Goal: Information Seeking & Learning: Learn about a topic

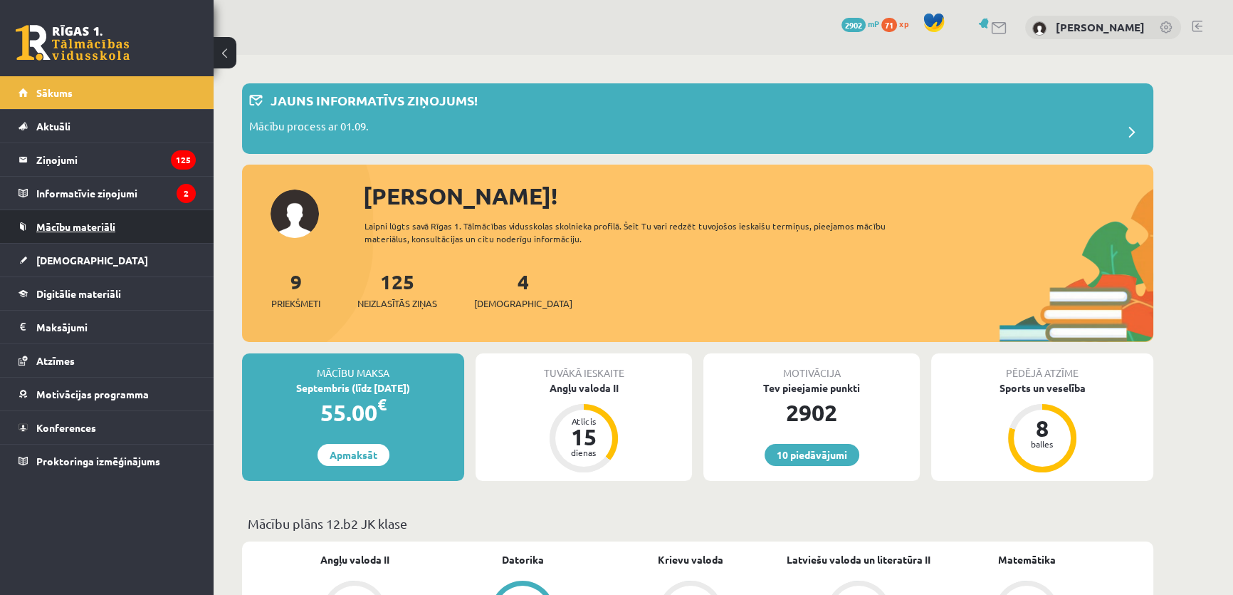
click at [125, 223] on link "Mācību materiāli" at bounding box center [107, 226] width 177 height 33
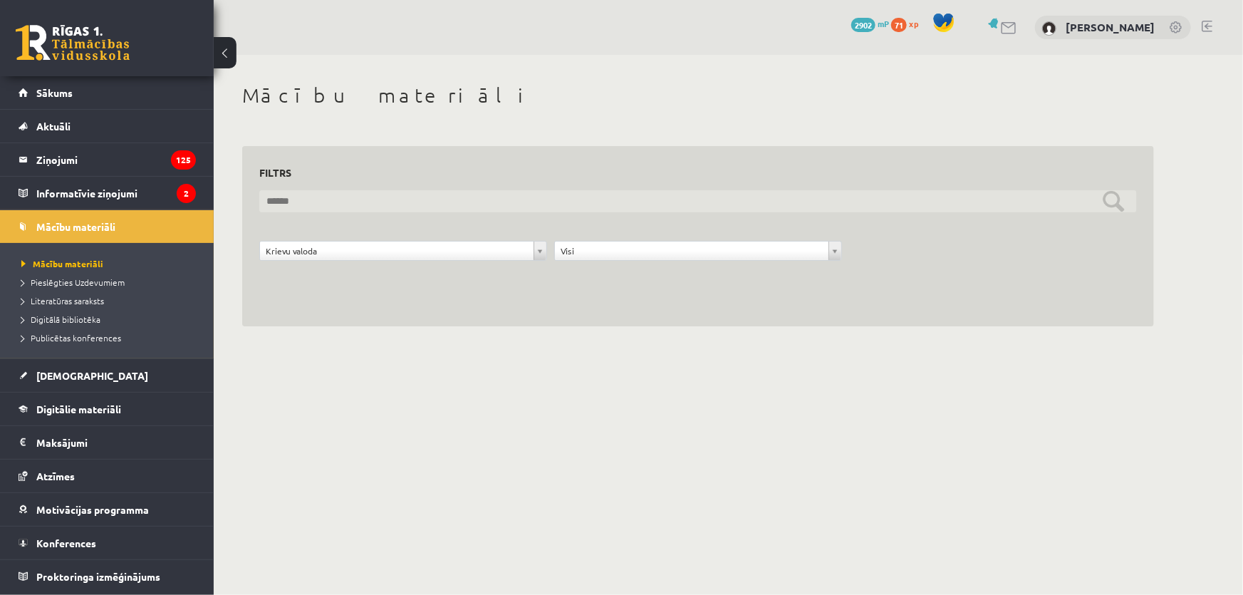
click at [1120, 208] on input "text" at bounding box center [697, 201] width 877 height 22
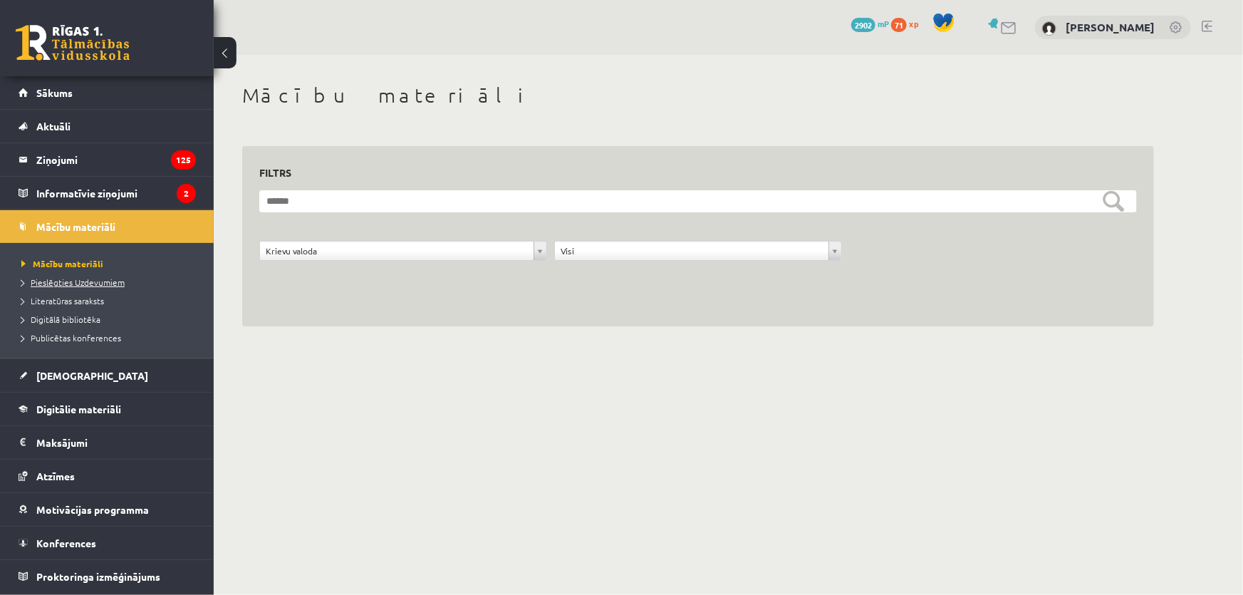
click at [54, 282] on span "Pieslēgties Uzdevumiem" at bounding box center [72, 281] width 103 height 11
click at [129, 189] on legend "Informatīvie ziņojumi 2" at bounding box center [116, 193] width 160 height 33
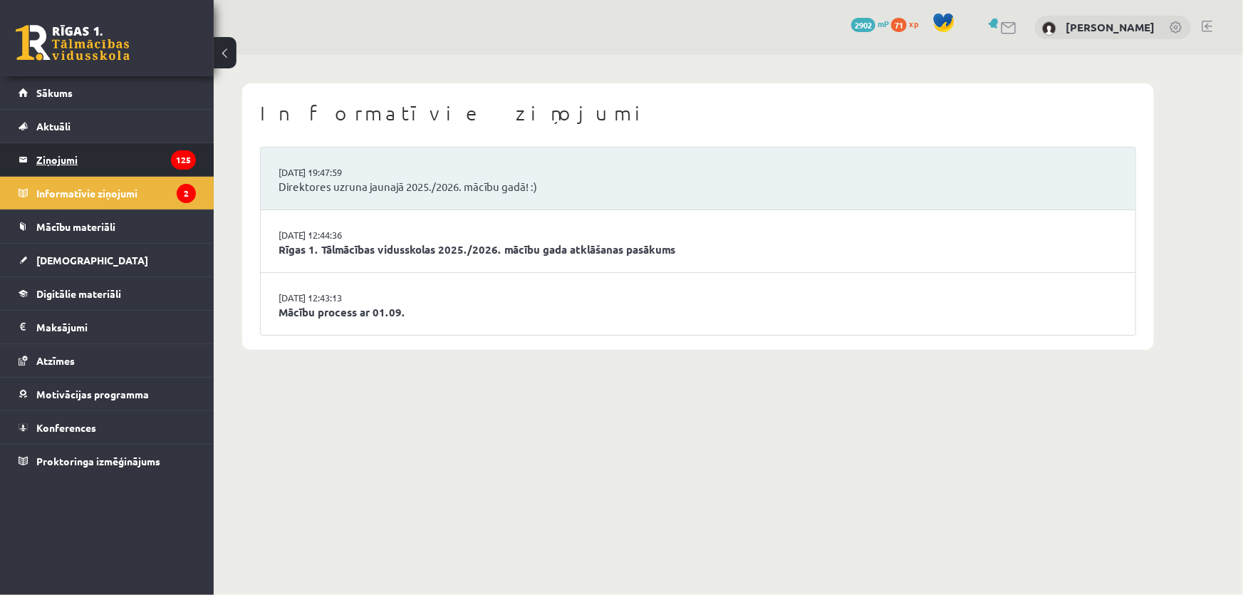
click at [135, 157] on legend "Ziņojumi 125" at bounding box center [116, 159] width 160 height 33
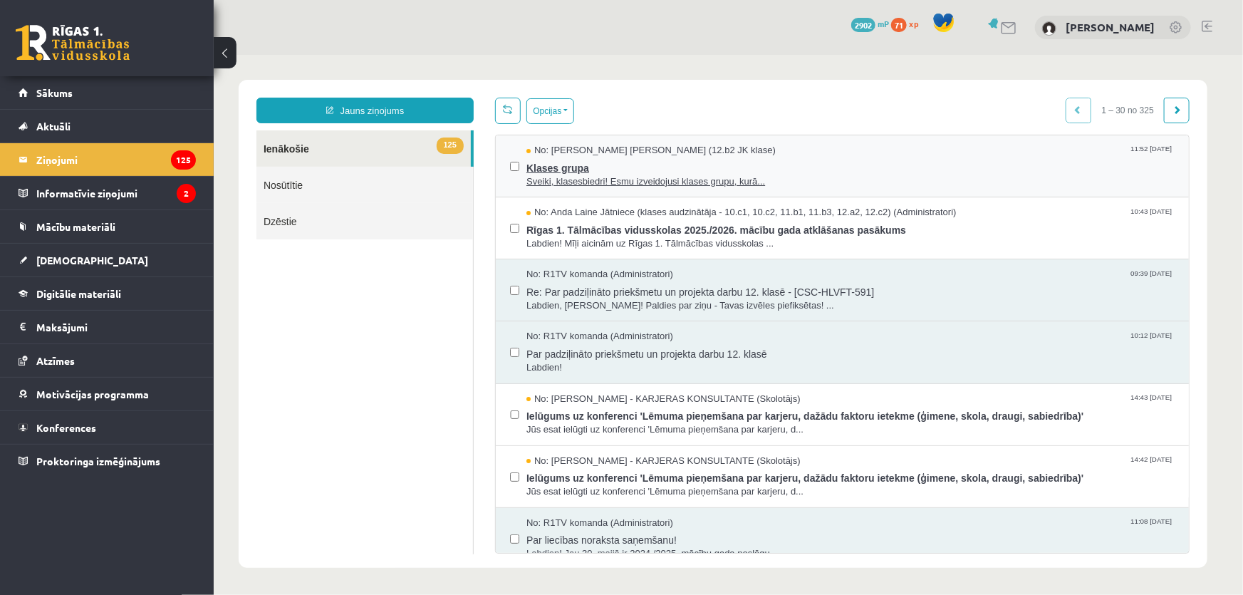
click at [818, 182] on span "Sveiki, klasesbiedri! Esmu izveidojusi klases grupu, kurā..." at bounding box center [850, 181] width 648 height 14
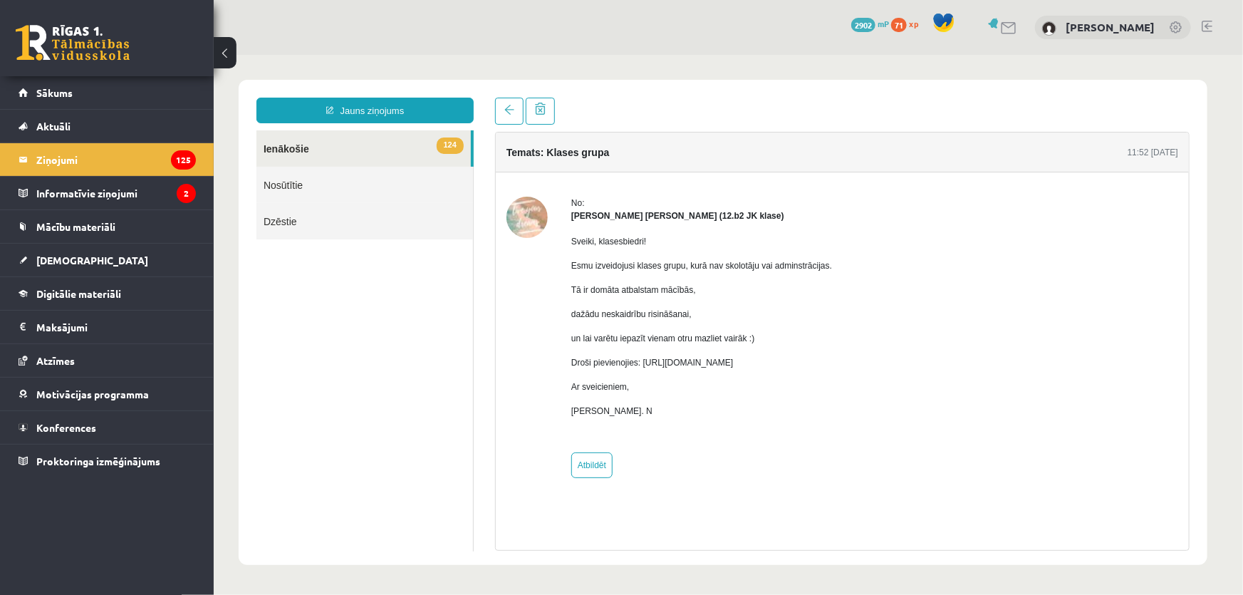
drag, startPoint x: 915, startPoint y: 303, endPoint x: 1148, endPoint y: 352, distance: 237.9
click at [531, 219] on img at bounding box center [526, 216] width 41 height 41
click at [583, 226] on div "Sveiki, klasesbiedri! Esmu izveidojusi klases grupu, kurā nav skolotāju vai adm…" at bounding box center [700, 330] width 261 height 219
click at [516, 213] on img at bounding box center [526, 216] width 41 height 41
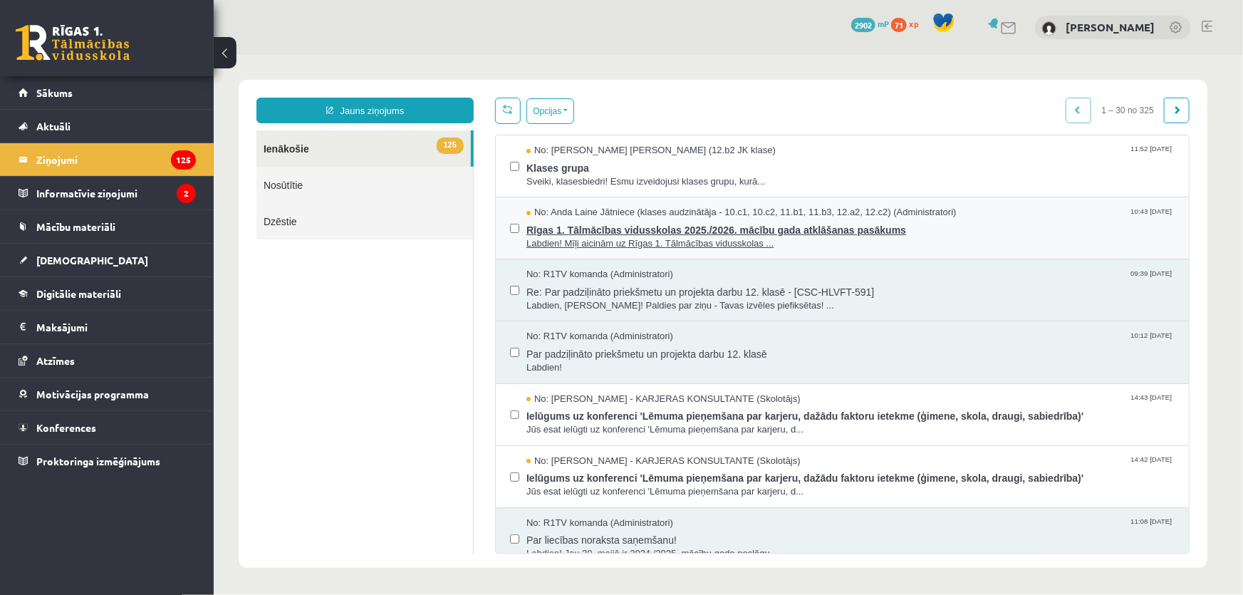
click at [816, 240] on span "Labdien! Mīļi aicinām uz Rīgas 1. Tālmācības vidusskolas ..." at bounding box center [850, 243] width 648 height 14
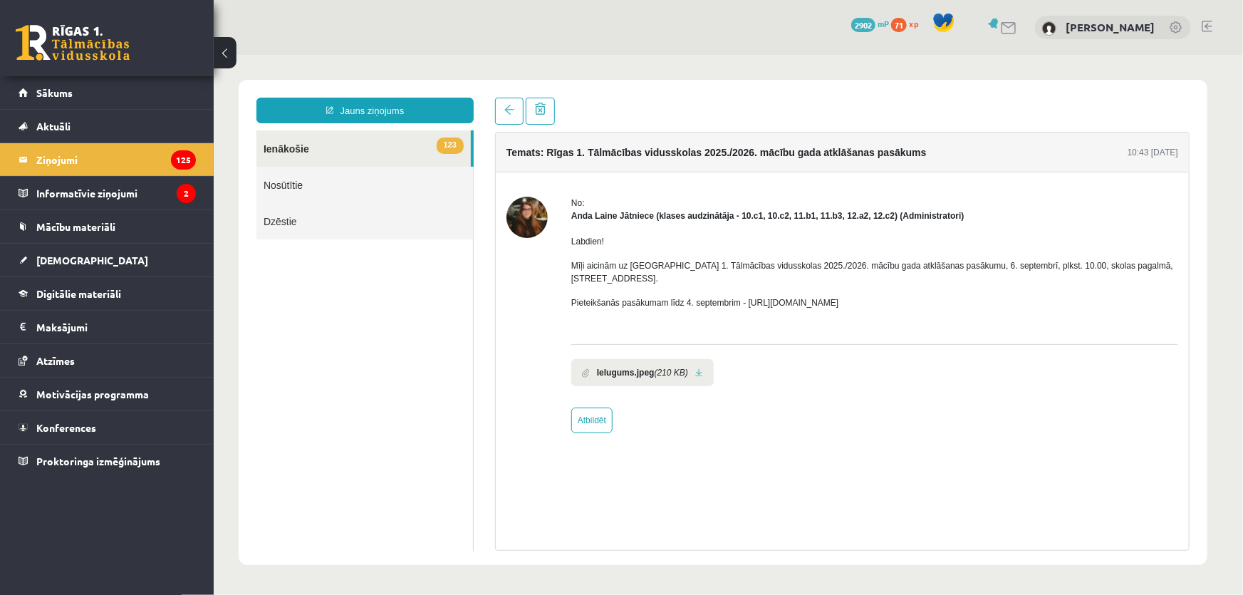
drag, startPoint x: 752, startPoint y: 317, endPoint x: 912, endPoint y: 365, distance: 167.2
drag, startPoint x: 912, startPoint y: 365, endPoint x: 405, endPoint y: 319, distance: 509.1
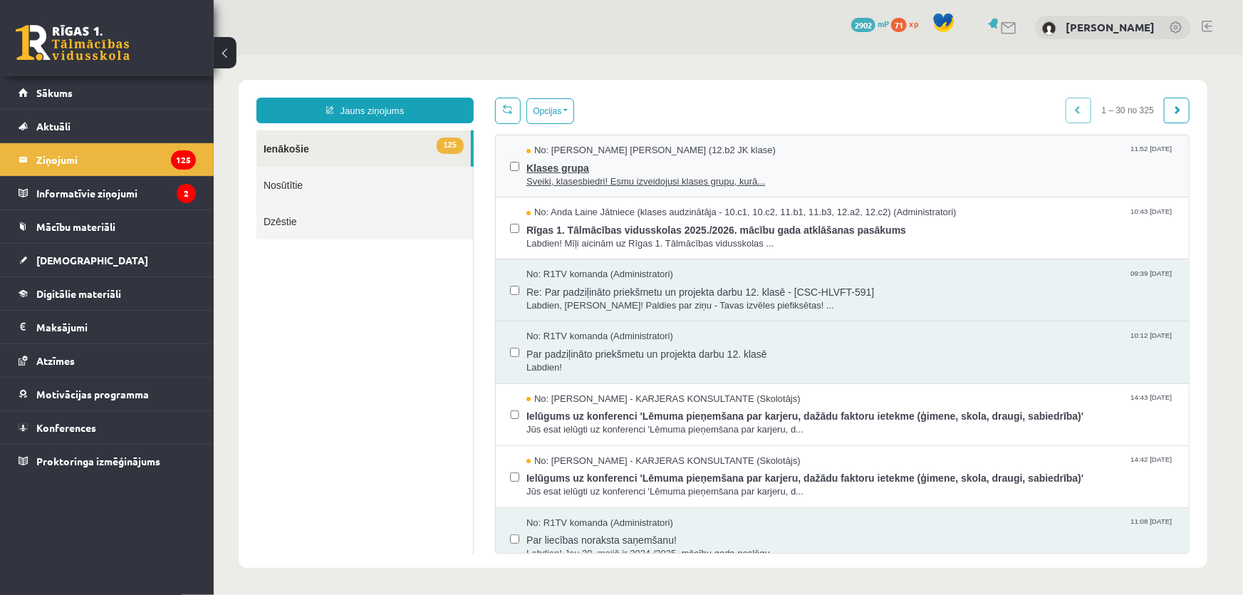
click at [761, 160] on span "Klases grupa" at bounding box center [850, 166] width 648 height 18
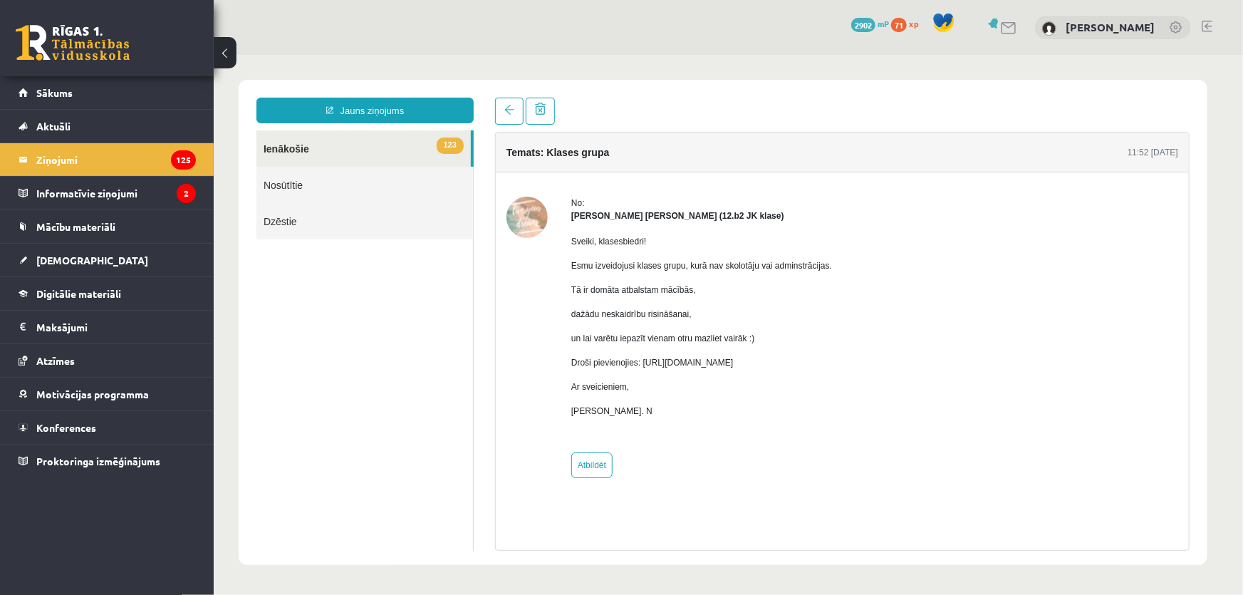
click at [683, 358] on p "Droši pievienojies: https://chat.whatsapp.com/HkebWIL1WZ7H6GQitIshfE?mode=ems_c…" at bounding box center [700, 361] width 261 height 13
drag, startPoint x: 640, startPoint y: 363, endPoint x: 930, endPoint y: 365, distance: 289.9
click at [930, 365] on div "No: Marta Laura Neļķe (12.b2 JK klase) Sveiki, klasesbiedri! Esmu izveidojusi k…" at bounding box center [842, 336] width 672 height 281
copy p "https://chat.whatsapp.com/HkebWIL1WZ7H6GQitIshfE?mode=ems_copy_c"
click at [1133, 31] on link "[PERSON_NAME]" at bounding box center [1109, 27] width 89 height 14
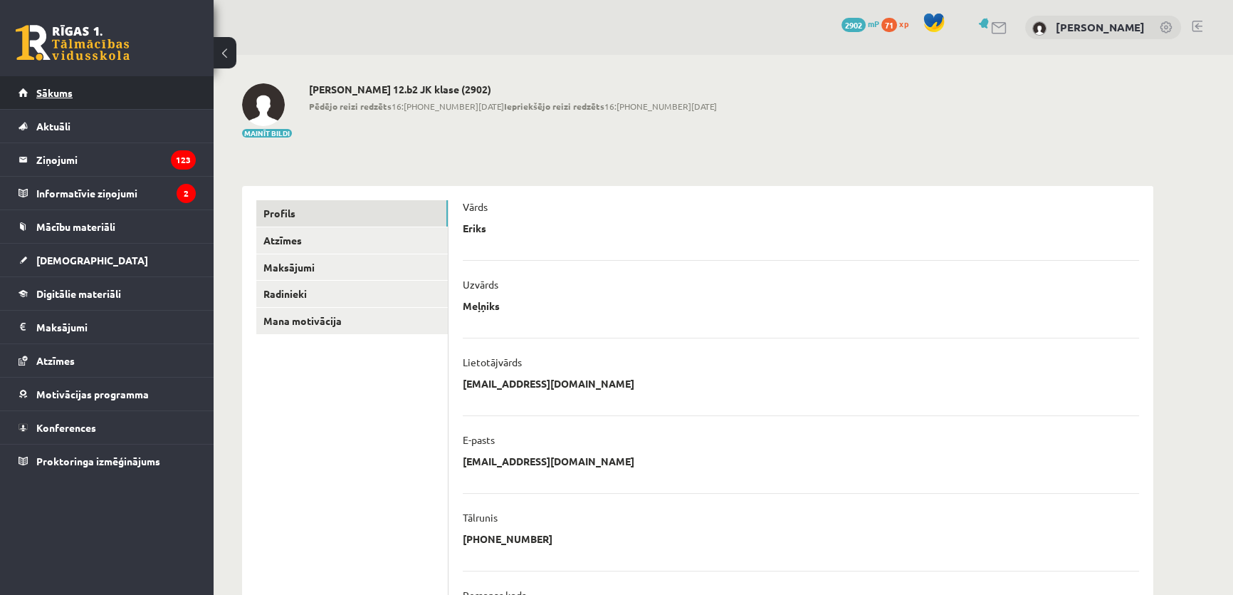
click at [105, 107] on link "Sākums" at bounding box center [107, 92] width 177 height 33
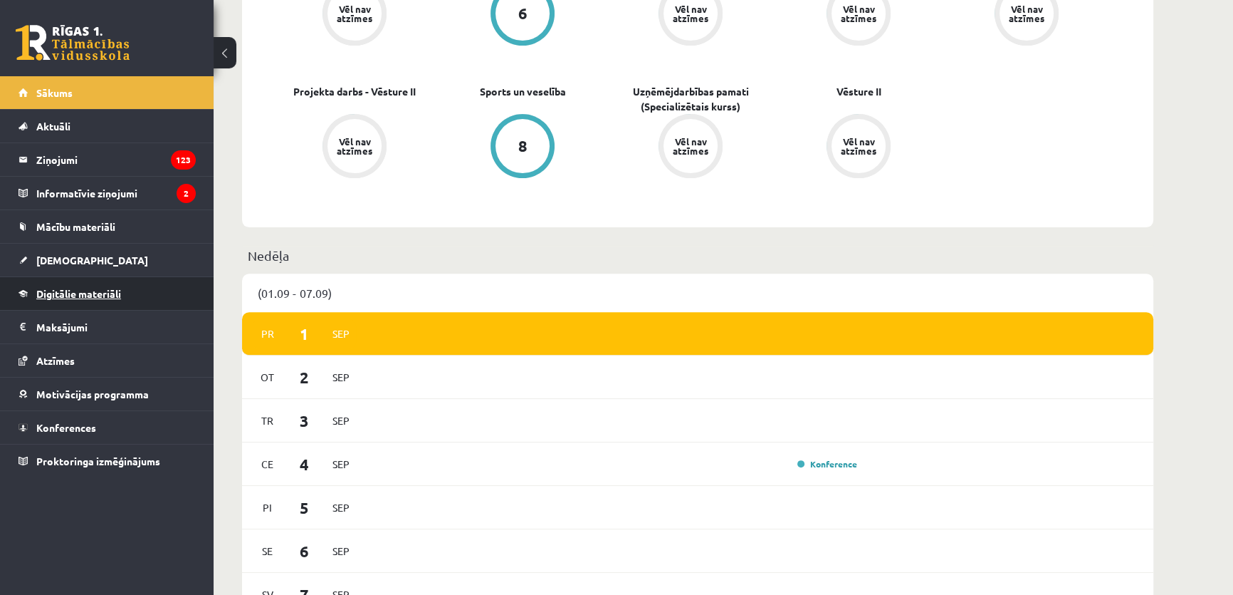
scroll to position [583, 0]
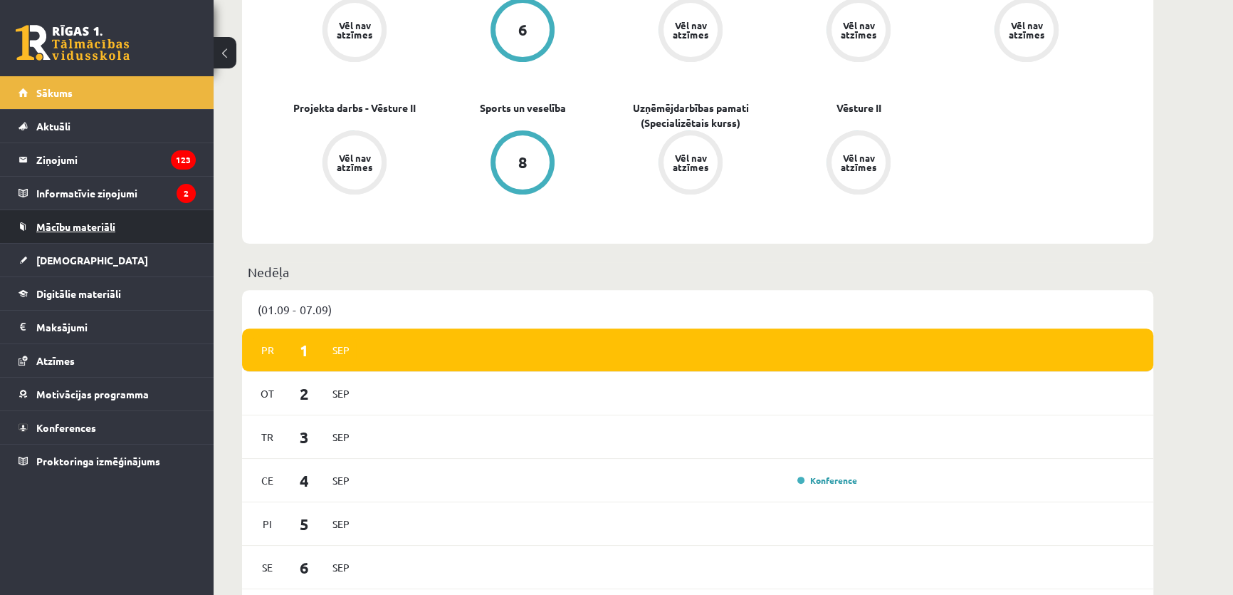
click at [80, 216] on link "Mācību materiāli" at bounding box center [107, 226] width 177 height 33
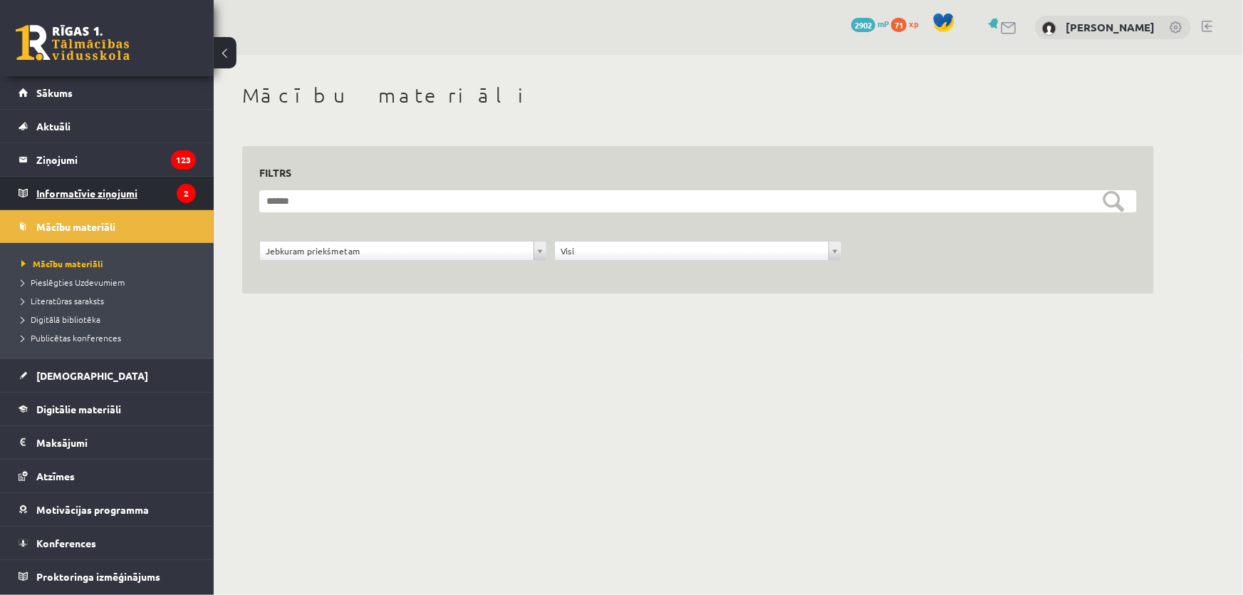
click at [95, 185] on legend "Informatīvie ziņojumi 2" at bounding box center [116, 193] width 160 height 33
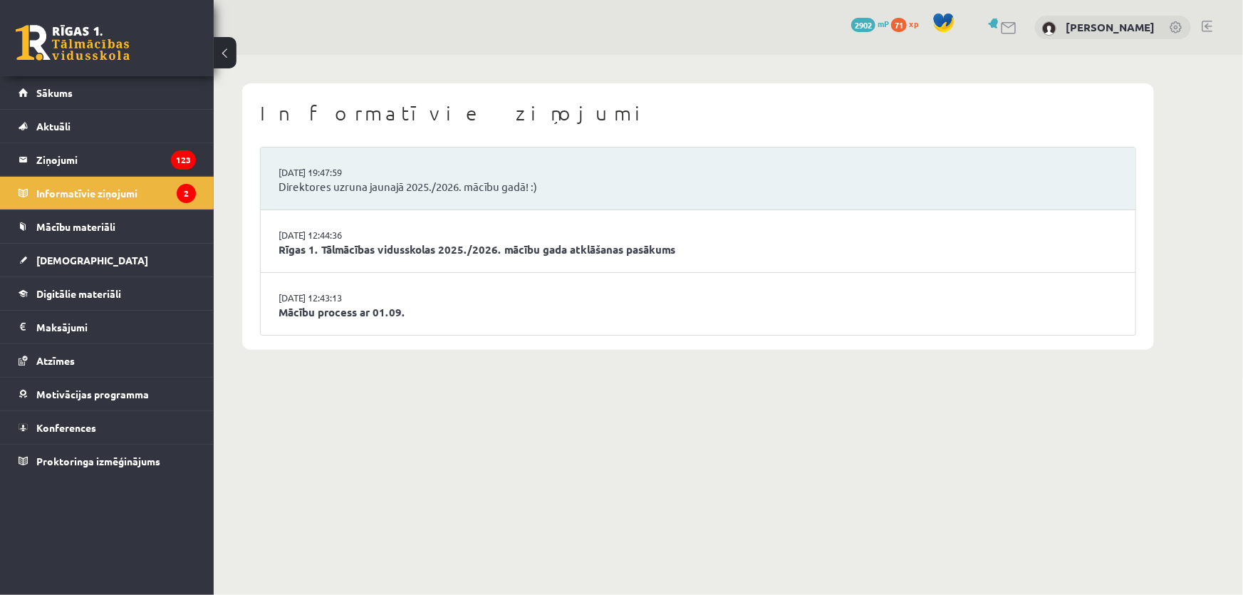
click at [627, 164] on li "29.08.2025 19:47:59 Direktores uzruna jaunajā 2025./2026. mācību gadā! :)" at bounding box center [698, 178] width 875 height 63
click at [126, 165] on legend "Ziņojumi 123" at bounding box center [116, 159] width 160 height 33
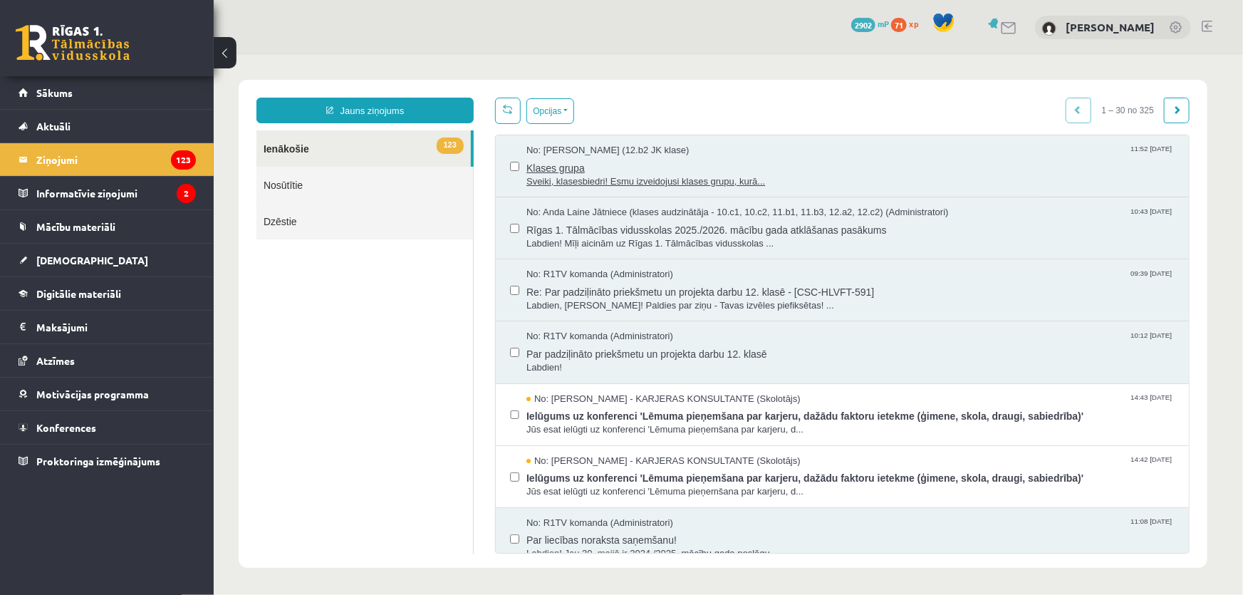
click at [735, 153] on div "No: Marta Laura Neļķe (12.b2 JK klase) 11:52 01/09/2025" at bounding box center [850, 150] width 648 height 14
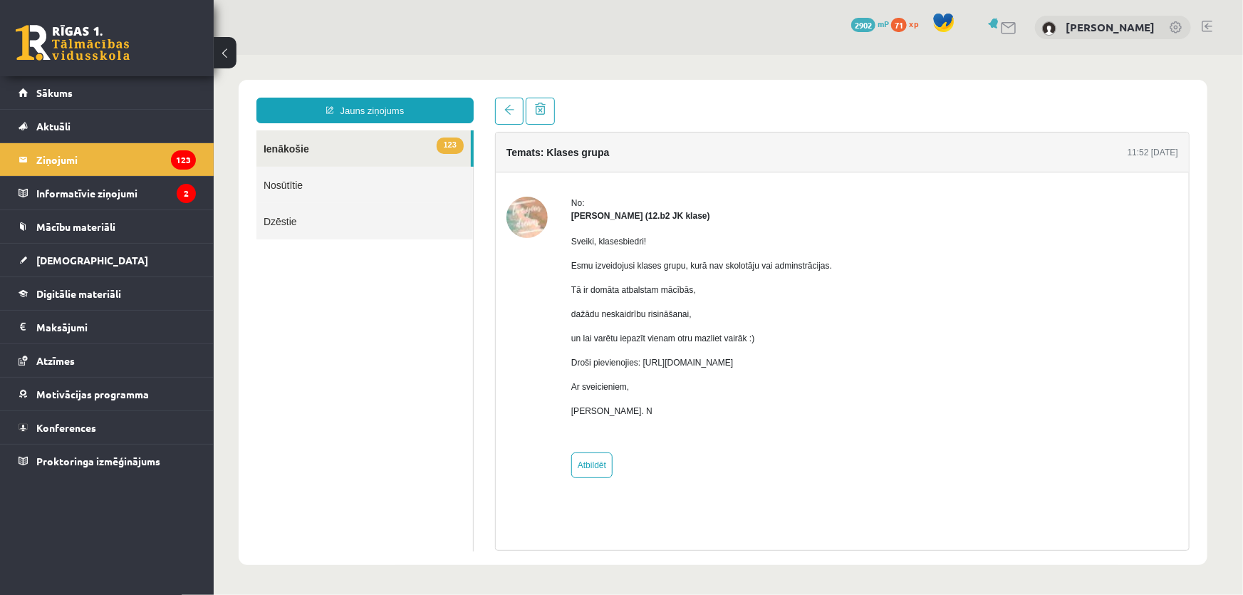
click at [1029, 350] on div "No: Marta Laura Neļķe (12.b2 JK klase) Sveiki, klasesbiedri! Esmu izveidojusi k…" at bounding box center [842, 336] width 672 height 281
click at [368, 149] on link "123 Ienākošie" at bounding box center [363, 148] width 214 height 36
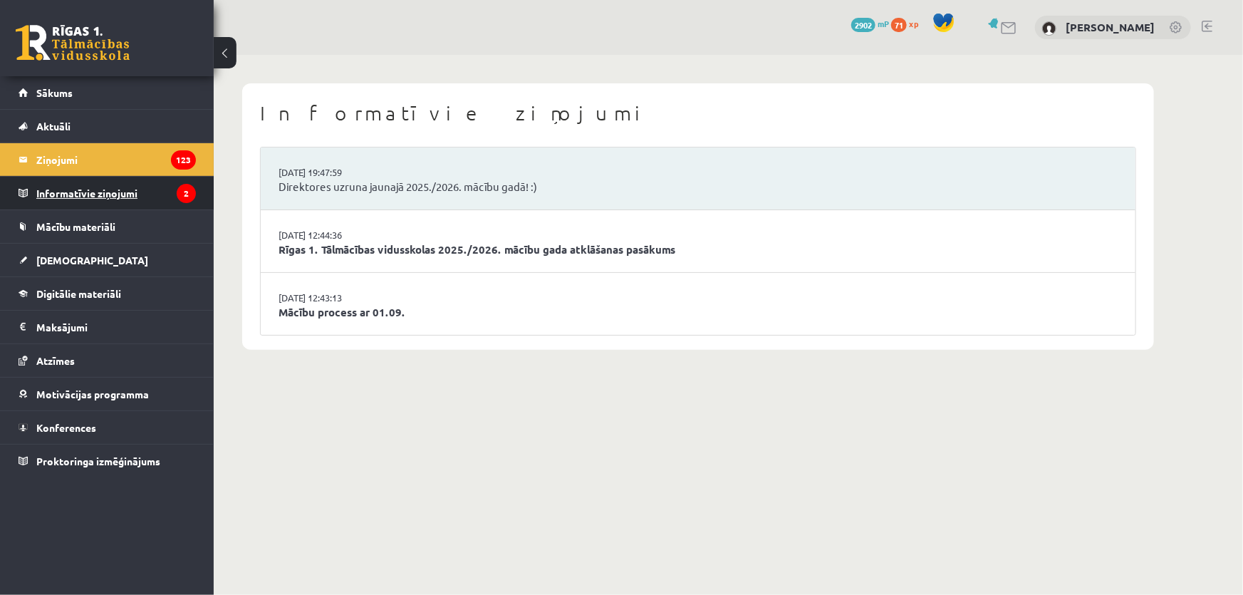
click at [141, 189] on legend "Informatīvie ziņojumi 2" at bounding box center [116, 193] width 160 height 33
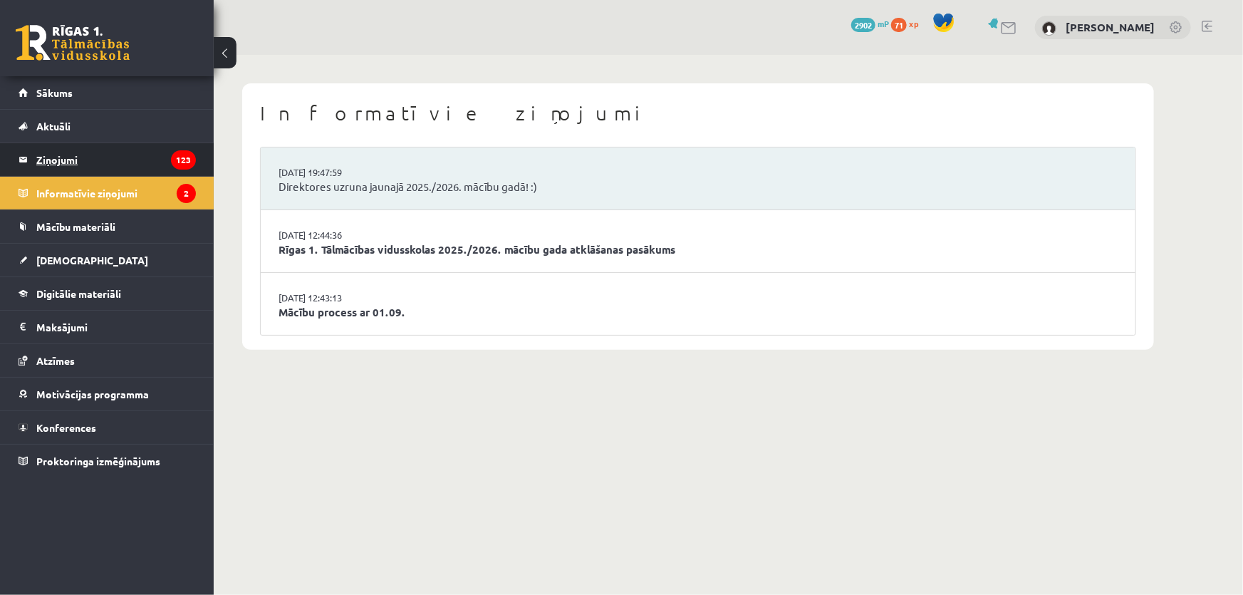
click at [147, 160] on legend "Ziņojumi 123" at bounding box center [116, 159] width 160 height 33
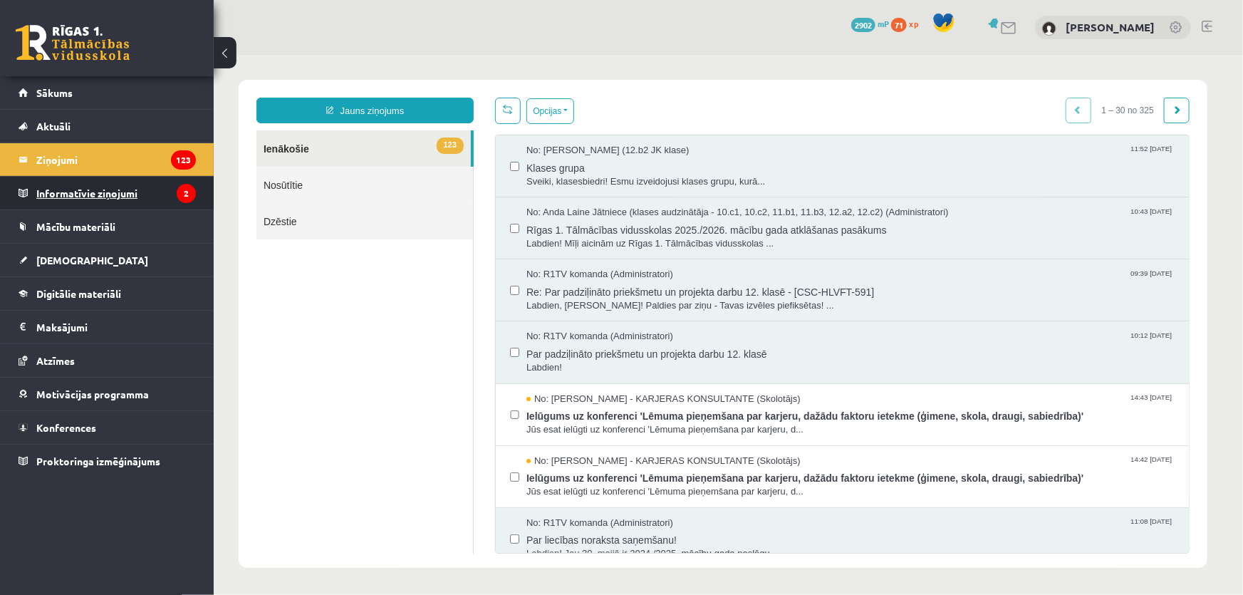
click at [162, 197] on legend "Informatīvie ziņojumi 2" at bounding box center [116, 193] width 160 height 33
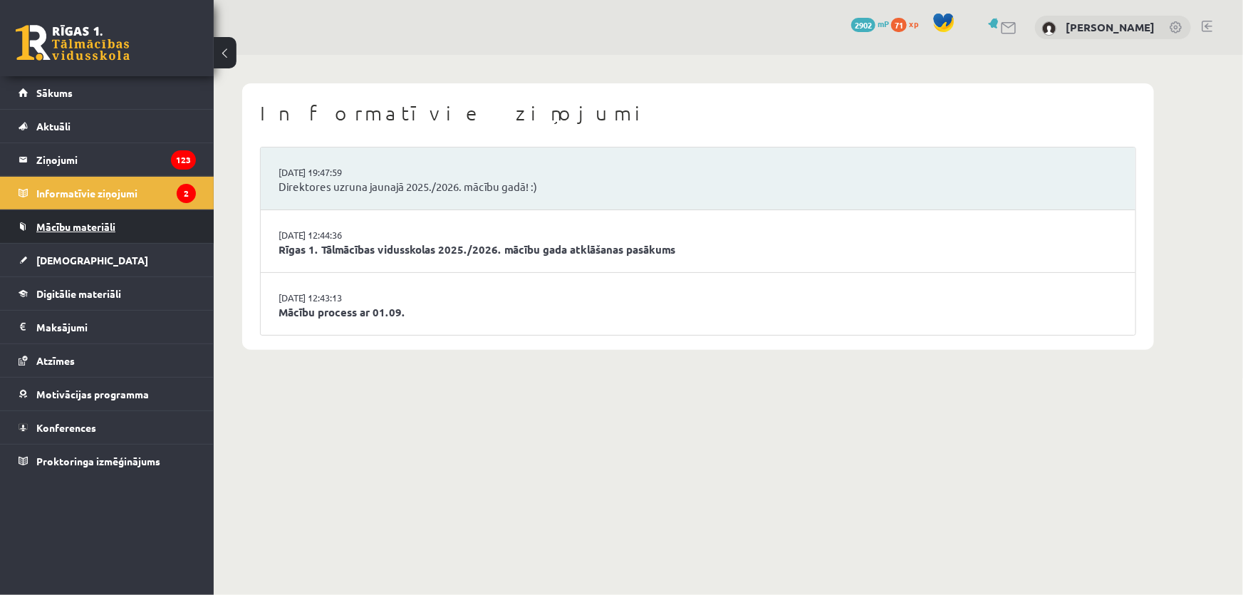
click at [120, 225] on link "Mācību materiāli" at bounding box center [107, 226] width 177 height 33
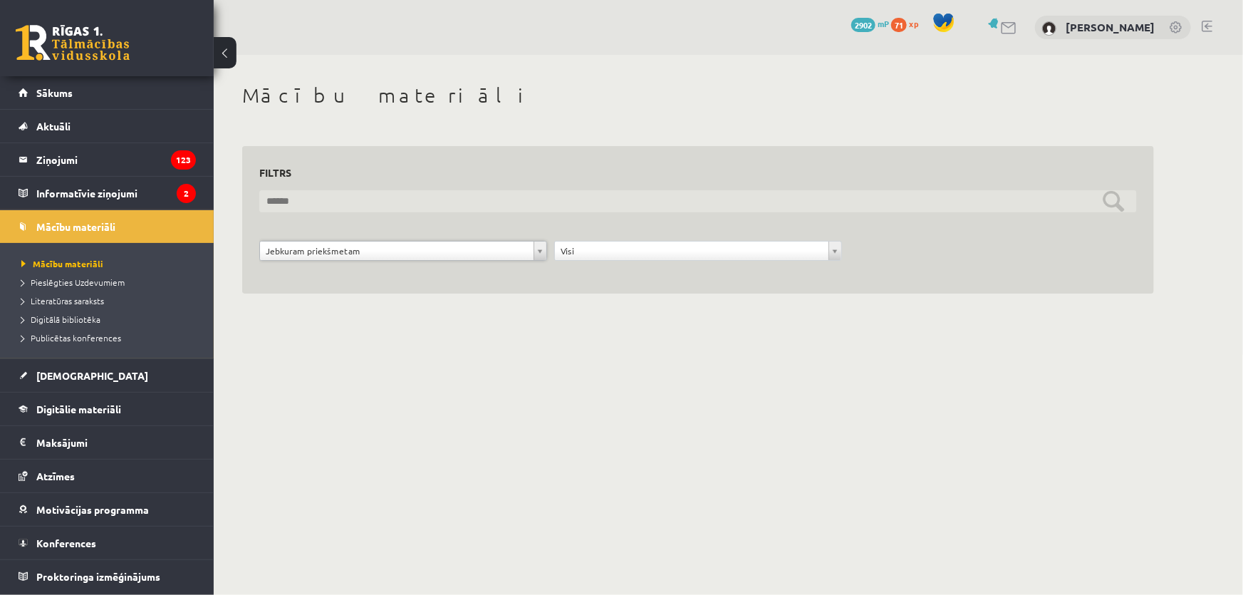
click at [382, 201] on input "text" at bounding box center [697, 201] width 877 height 22
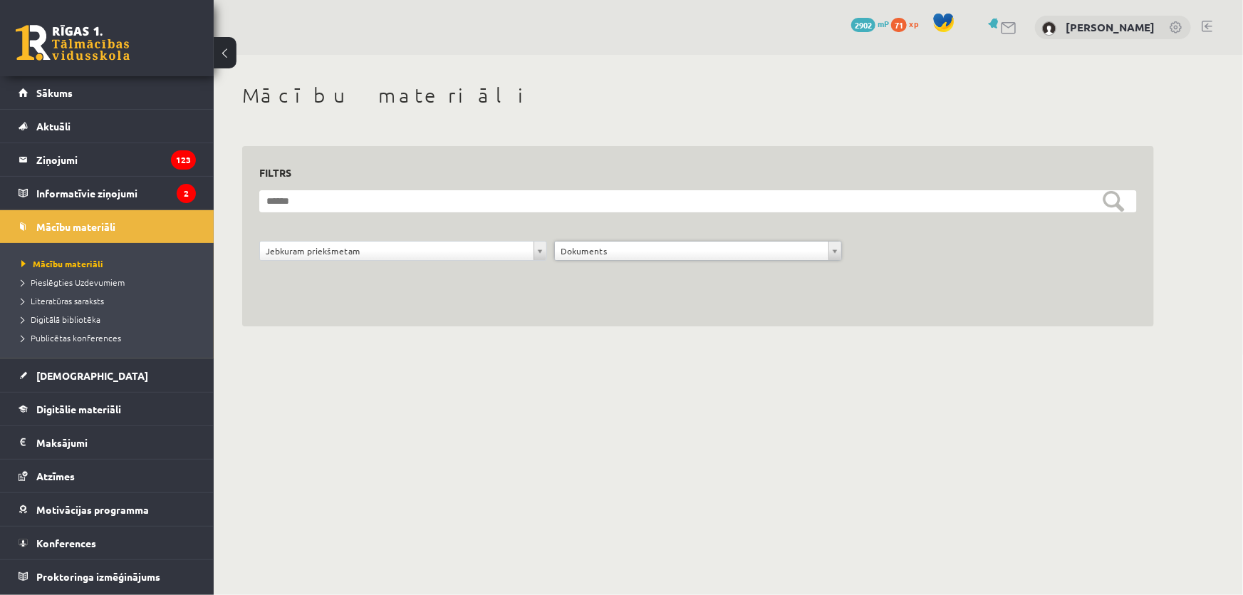
click at [591, 264] on div "**********" at bounding box center [698, 254] width 295 height 27
click at [72, 100] on link "Sākums" at bounding box center [107, 92] width 177 height 33
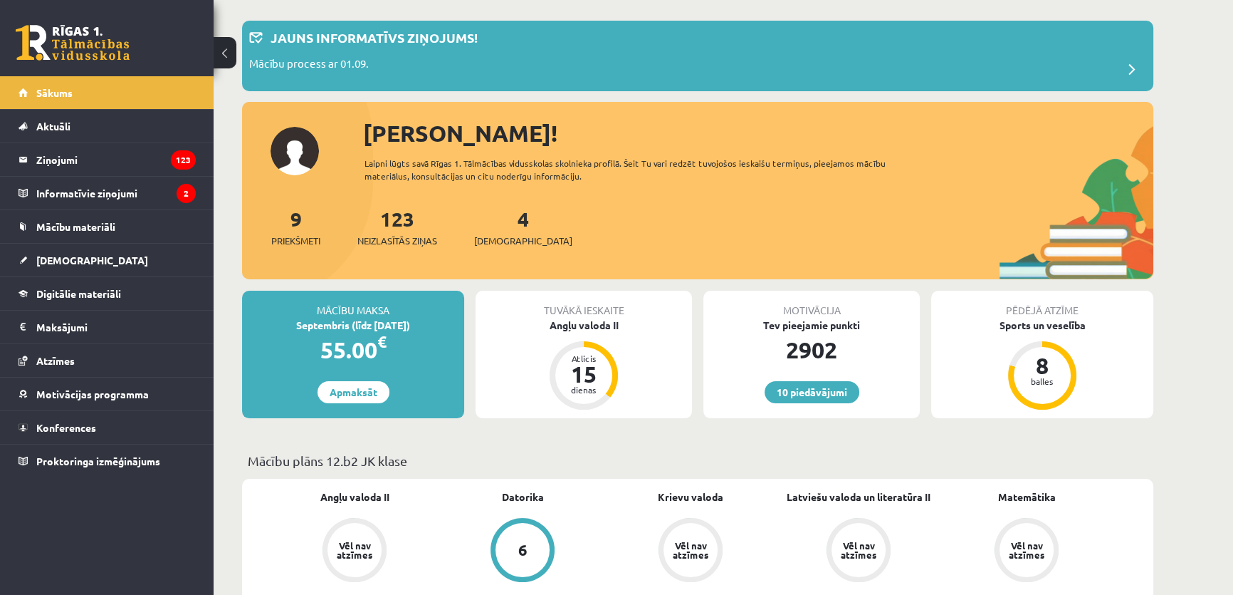
scroll to position [194, 0]
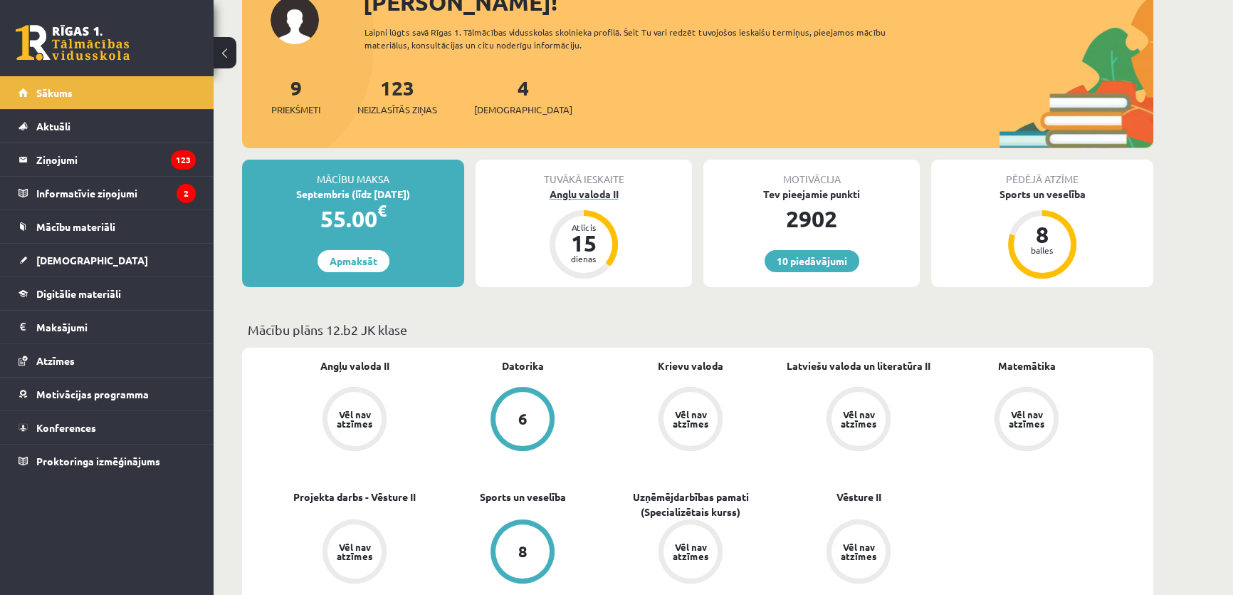
click at [602, 235] on div "15" at bounding box center [584, 242] width 43 height 23
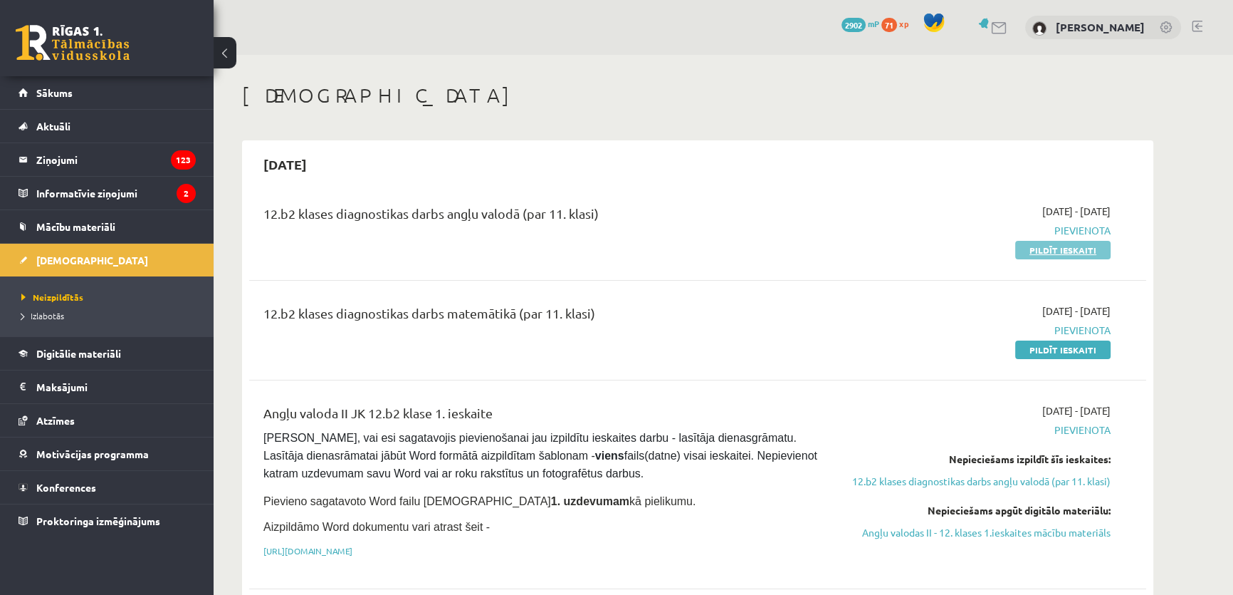
click at [1022, 248] on link "Pildīt ieskaiti" at bounding box center [1063, 250] width 95 height 19
click at [395, 206] on div "12.b2 klases diagnostikas darbs angļu valodā (par 11. klasi)" at bounding box center [543, 217] width 558 height 26
click at [385, 214] on div "12.b2 klases diagnostikas darbs angļu valodā (par 11. klasi)" at bounding box center [543, 217] width 558 height 26
click at [317, 229] on div "12.b2 klases diagnostikas darbs angļu valodā (par 11. klasi)" at bounding box center [543, 217] width 558 height 26
click at [1043, 212] on span "2025-09-01 - 2025-09-15" at bounding box center [1077, 211] width 68 height 15
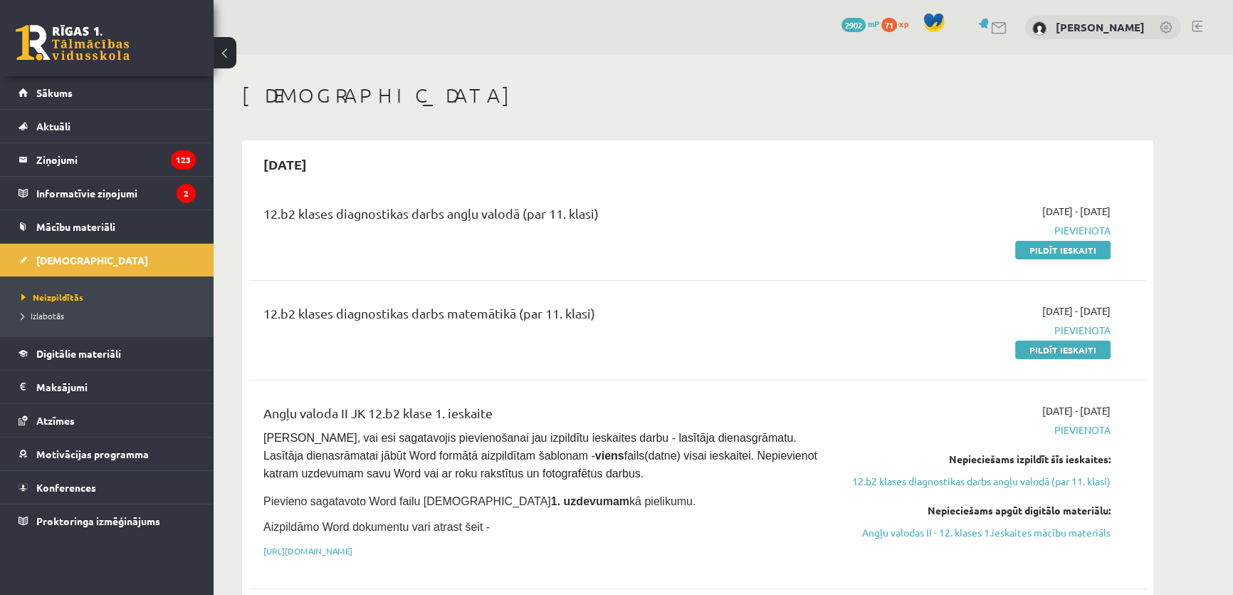
click at [378, 414] on div "Angļu valoda II JK 12.b2 klase 1. ieskaite" at bounding box center [543, 416] width 558 height 26
click at [376, 412] on div "Angļu valoda II JK 12.b2 klase 1. ieskaite" at bounding box center [543, 416] width 558 height 26
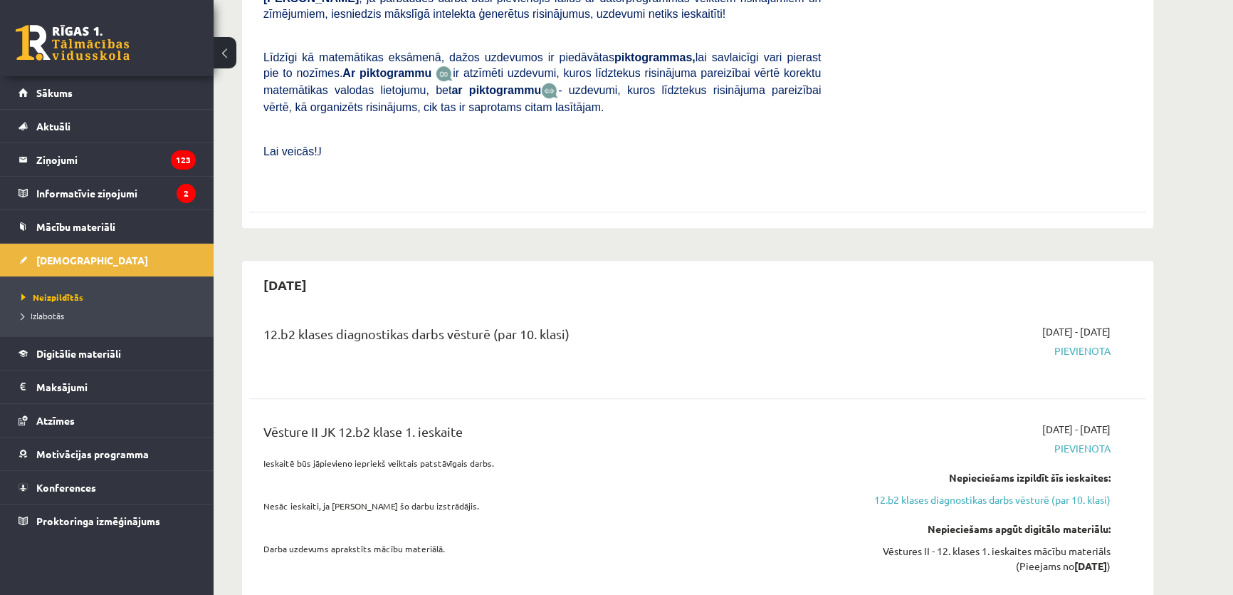
scroll to position [906, 0]
click at [371, 323] on div "12.b2 klases diagnostikas darbs vēsturē (par 10. klasi)" at bounding box center [543, 336] width 558 height 26
click at [389, 308] on div "12.b2 klases diagnostikas darbs vēsturē (par 10. klasi) 2025-09-16 - 2025-09-30…" at bounding box center [697, 348] width 897 height 80
click at [36, 318] on span "Izlabotās" at bounding box center [42, 315] width 43 height 11
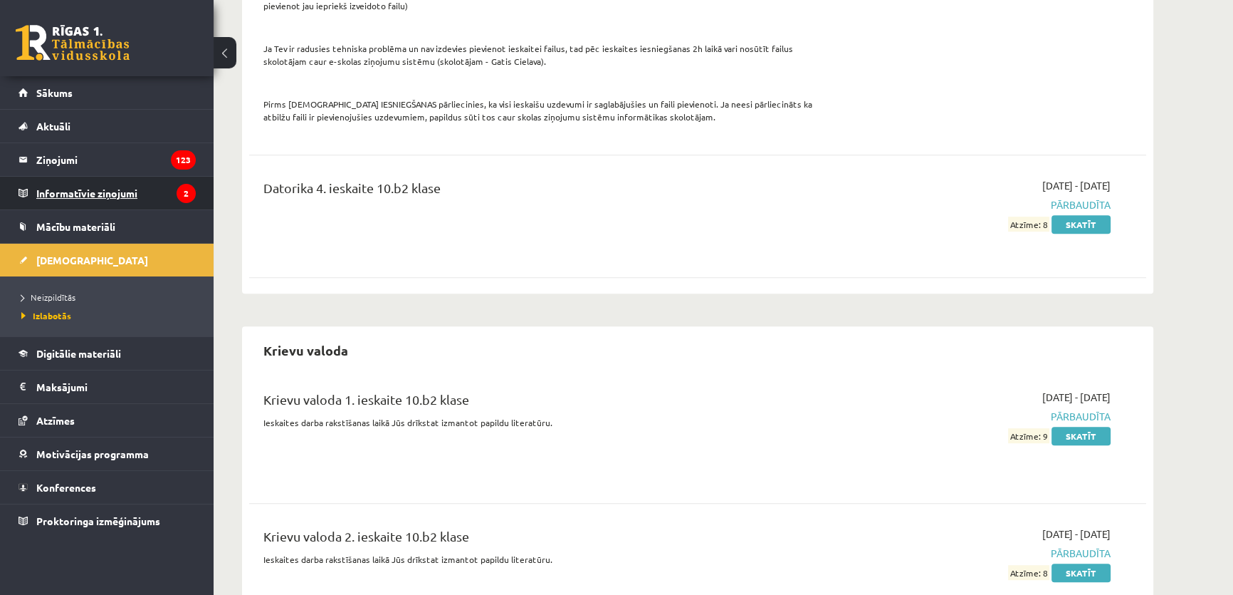
click at [96, 207] on legend "Informatīvie ziņojumi 2" at bounding box center [116, 193] width 160 height 33
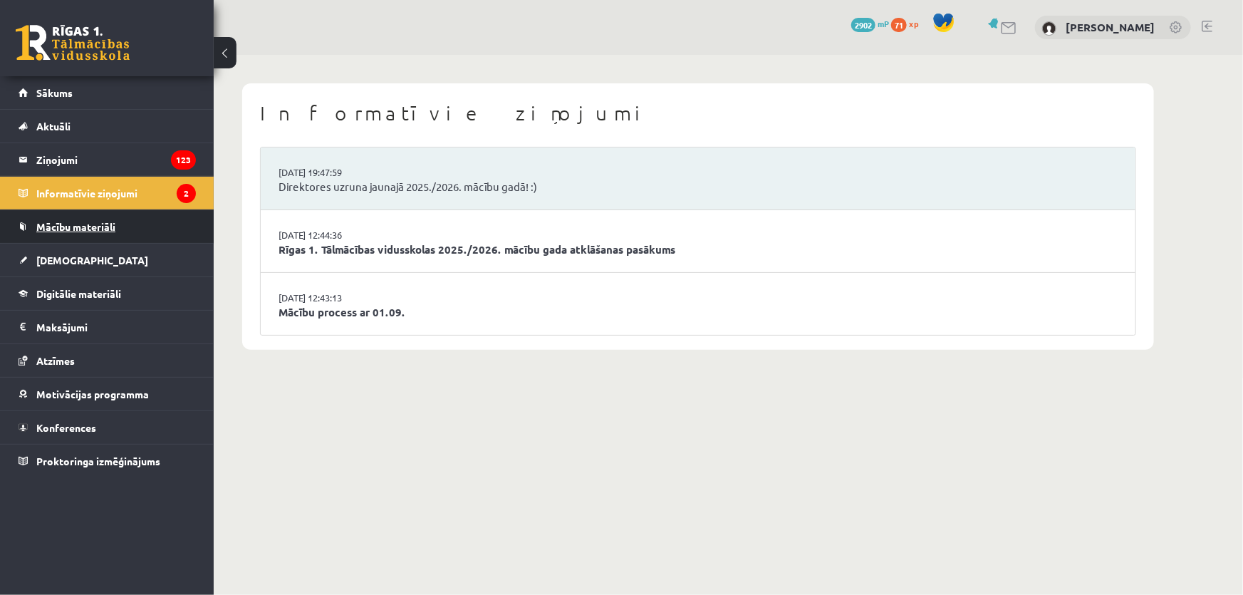
click at [87, 228] on span "Mācību materiāli" at bounding box center [75, 226] width 79 height 13
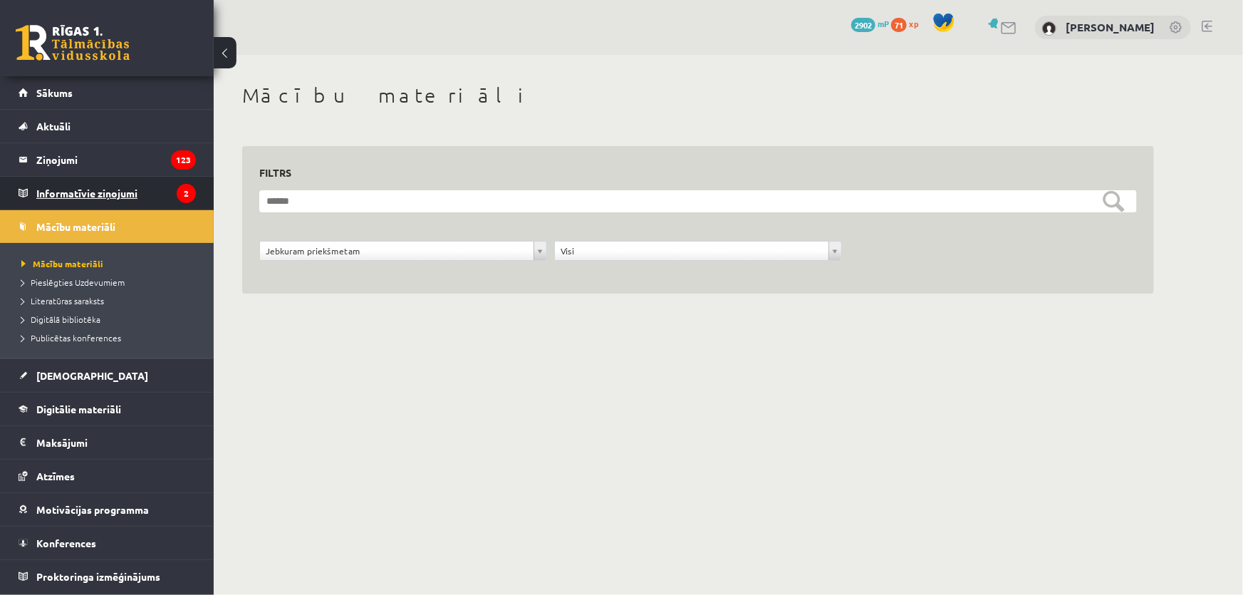
click at [106, 195] on legend "Informatīvie ziņojumi 2" at bounding box center [116, 193] width 160 height 33
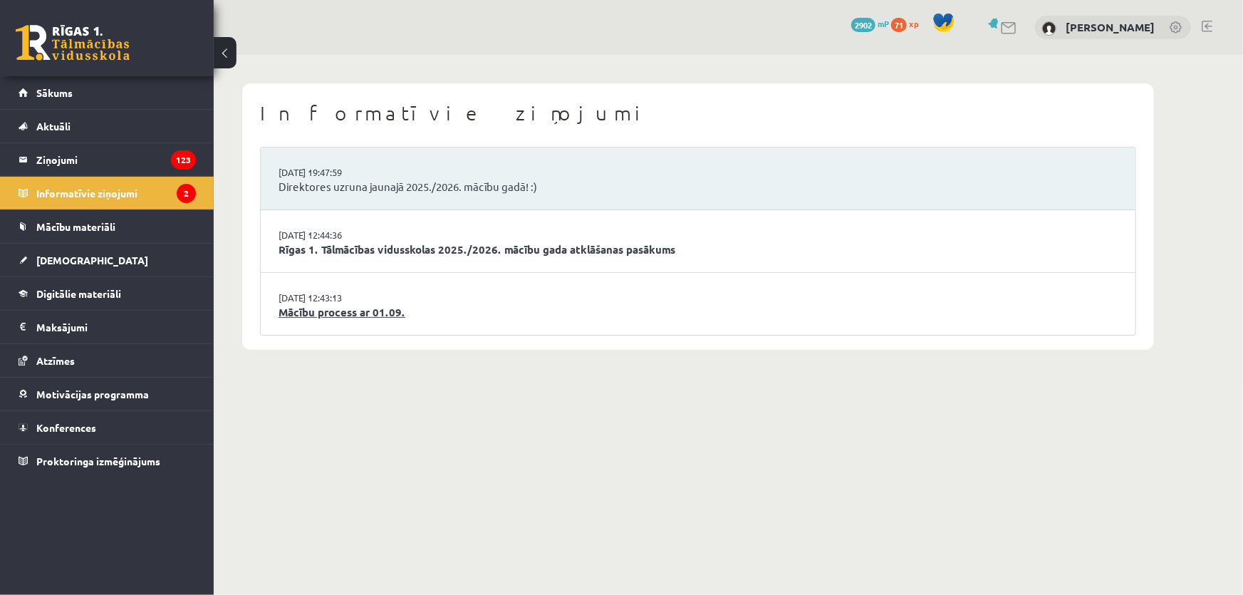
click at [377, 308] on link "Mācību process ar 01.09." at bounding box center [697, 312] width 839 height 16
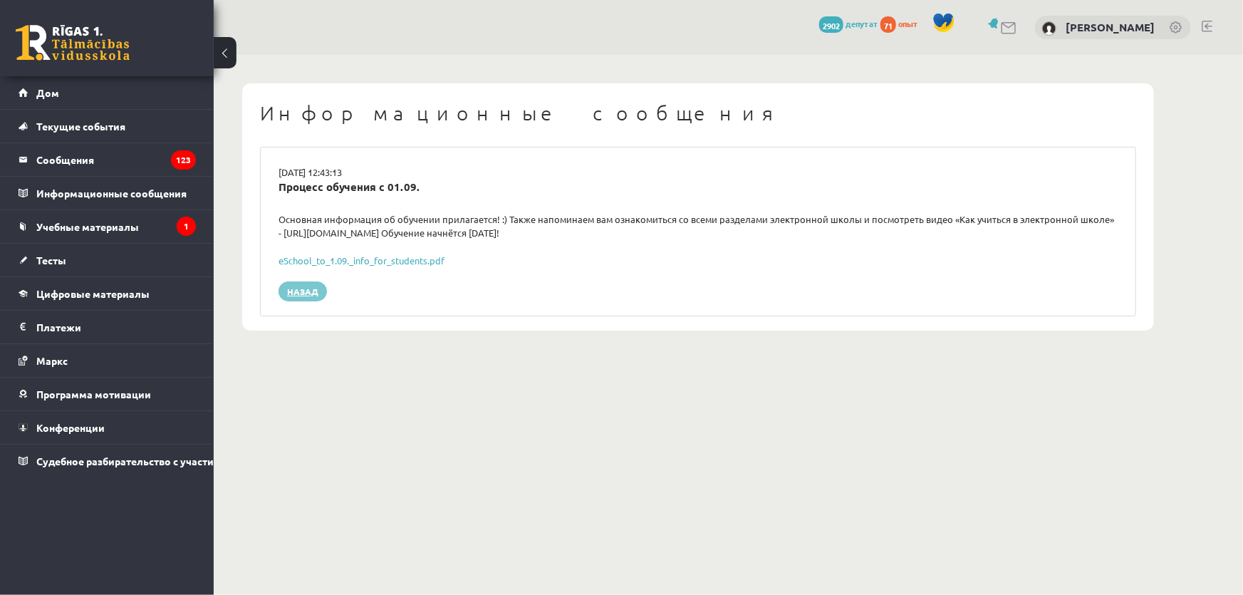
click at [299, 295] on link "Назад" at bounding box center [302, 291] width 48 height 20
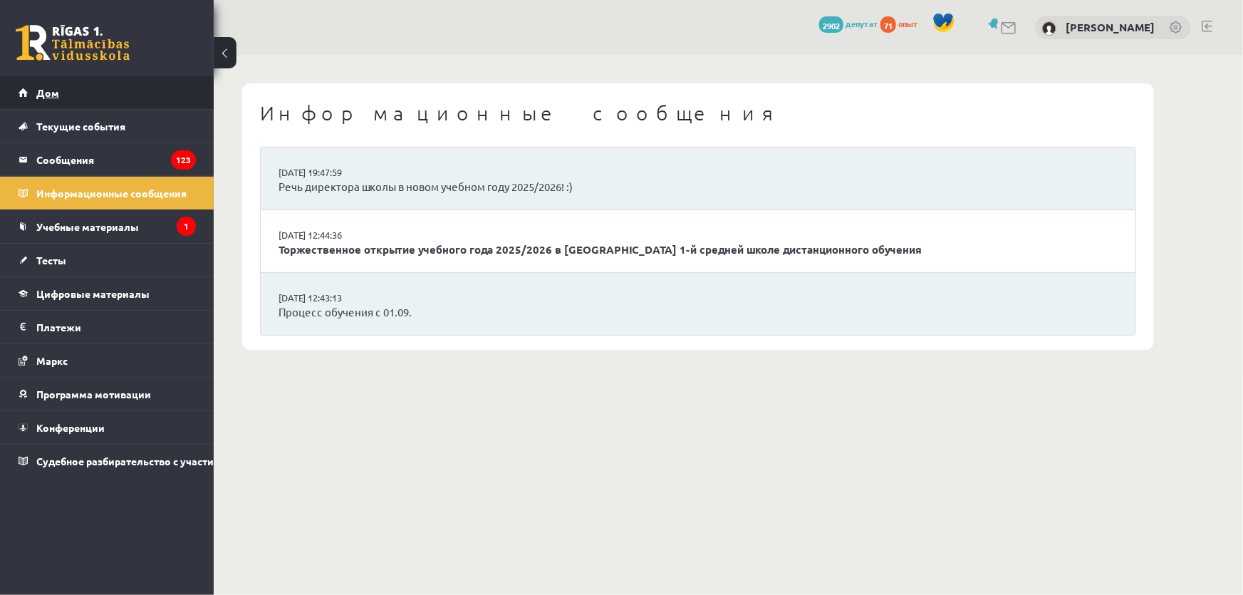
click at [85, 103] on link "Дом" at bounding box center [107, 92] width 177 height 33
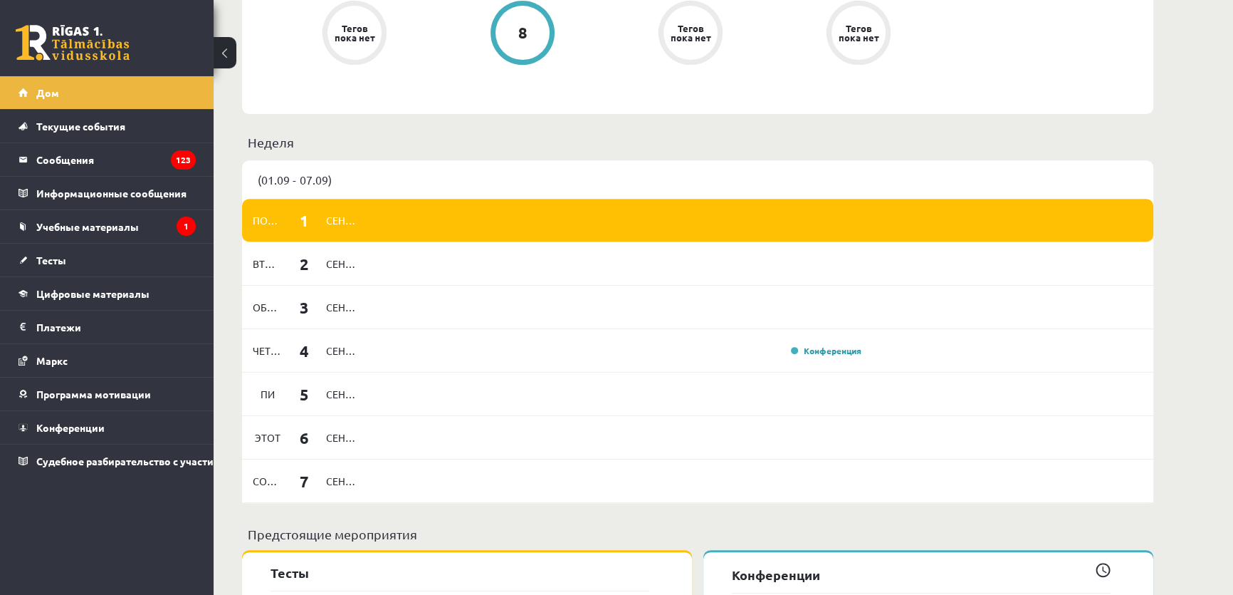
scroll to position [971, 0]
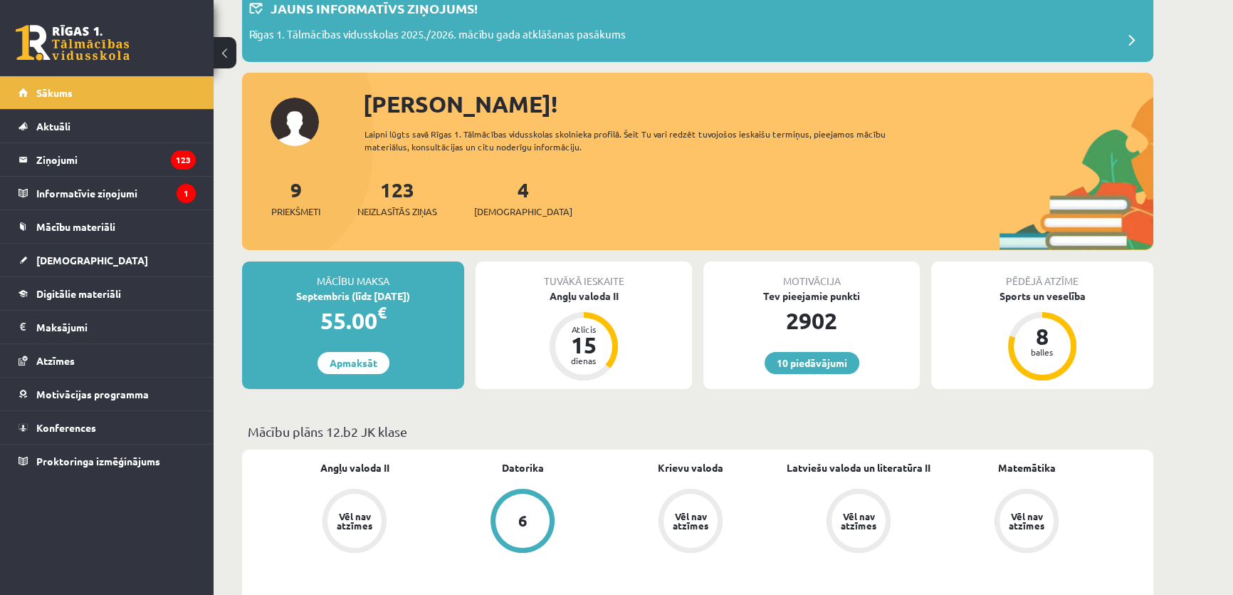
scroll to position [259, 0]
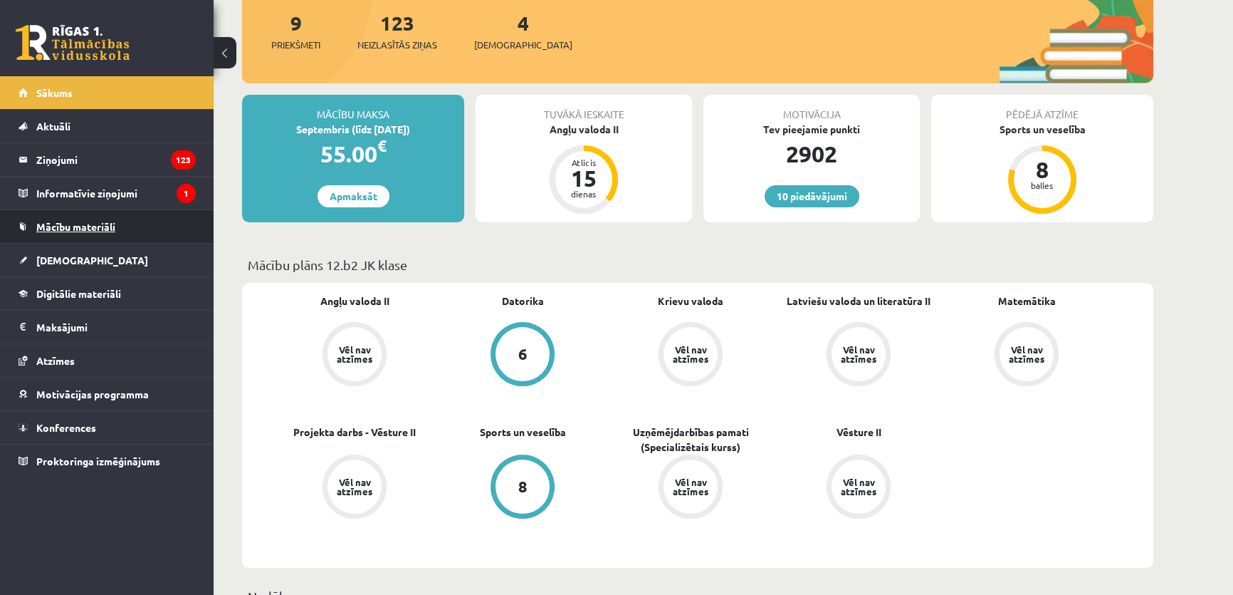
click at [100, 219] on link "Mācību materiāli" at bounding box center [107, 226] width 177 height 33
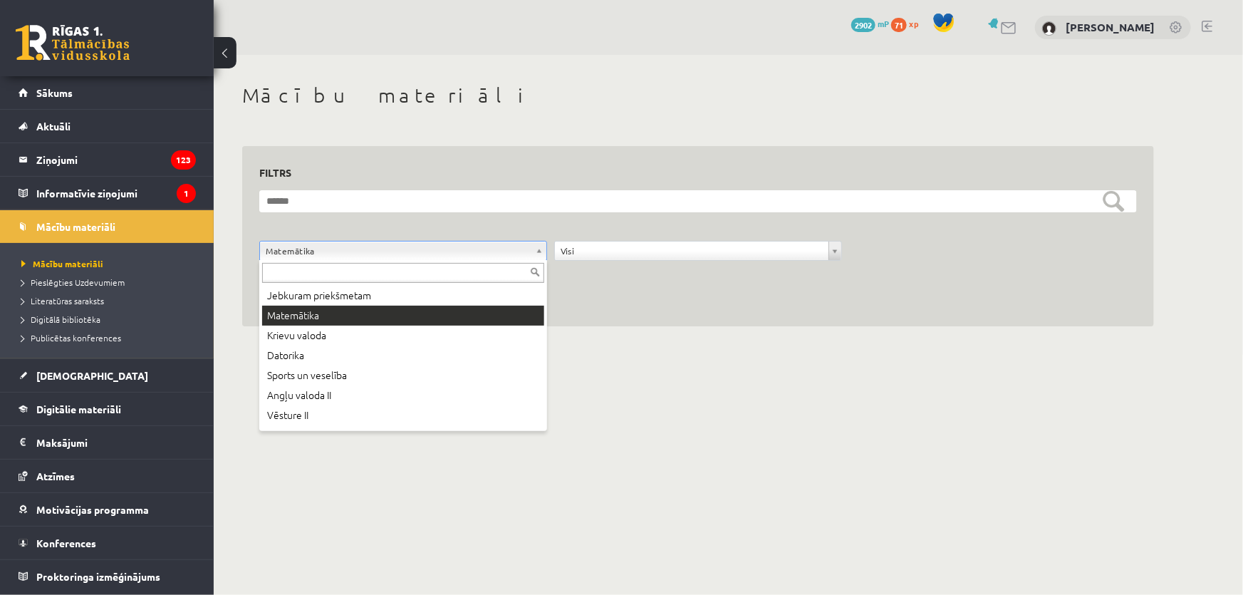
drag, startPoint x: 340, startPoint y: 253, endPoint x: 340, endPoint y: 261, distance: 7.8
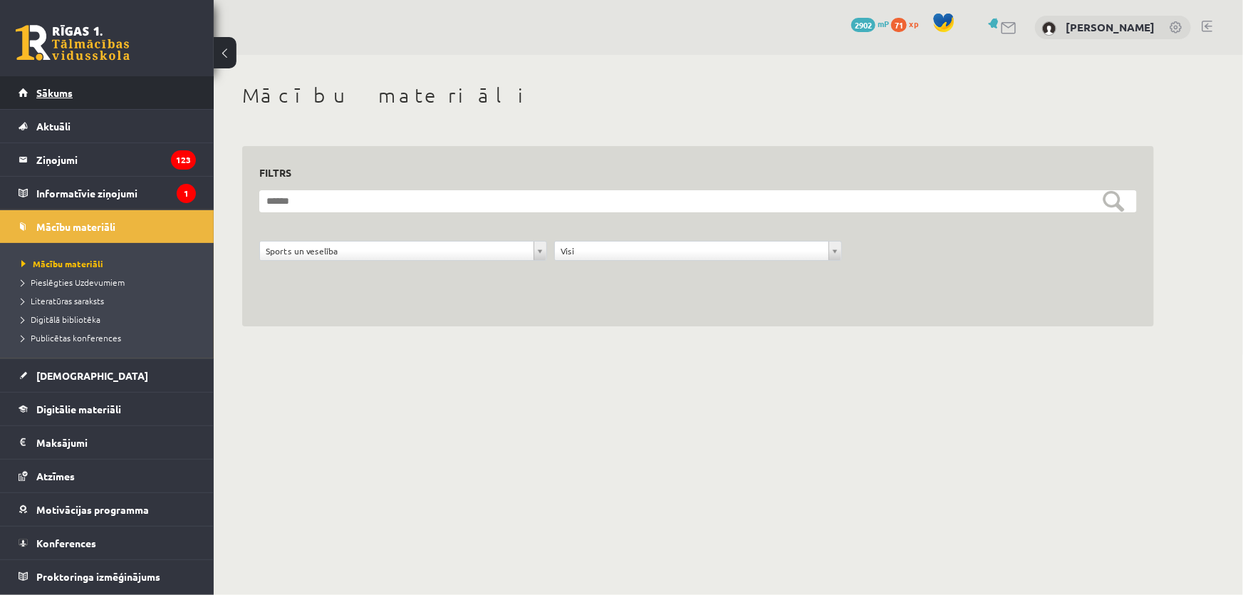
click at [77, 85] on link "Sākums" at bounding box center [107, 92] width 177 height 33
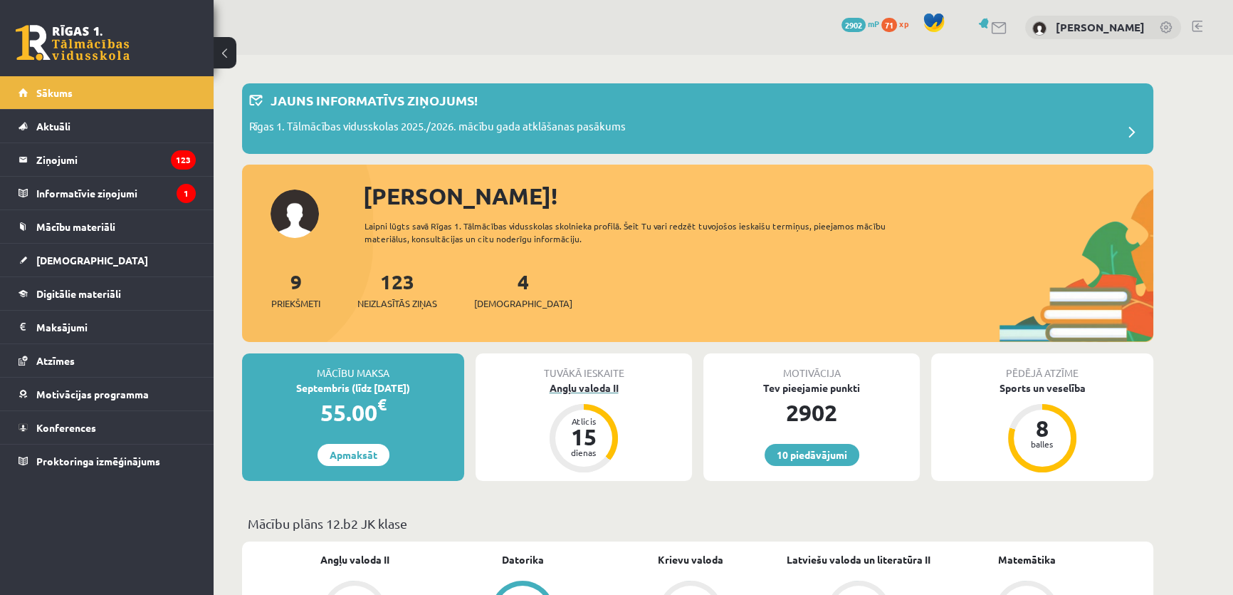
click at [605, 432] on div "Atlicis 15 dienas" at bounding box center [583, 437] width 57 height 57
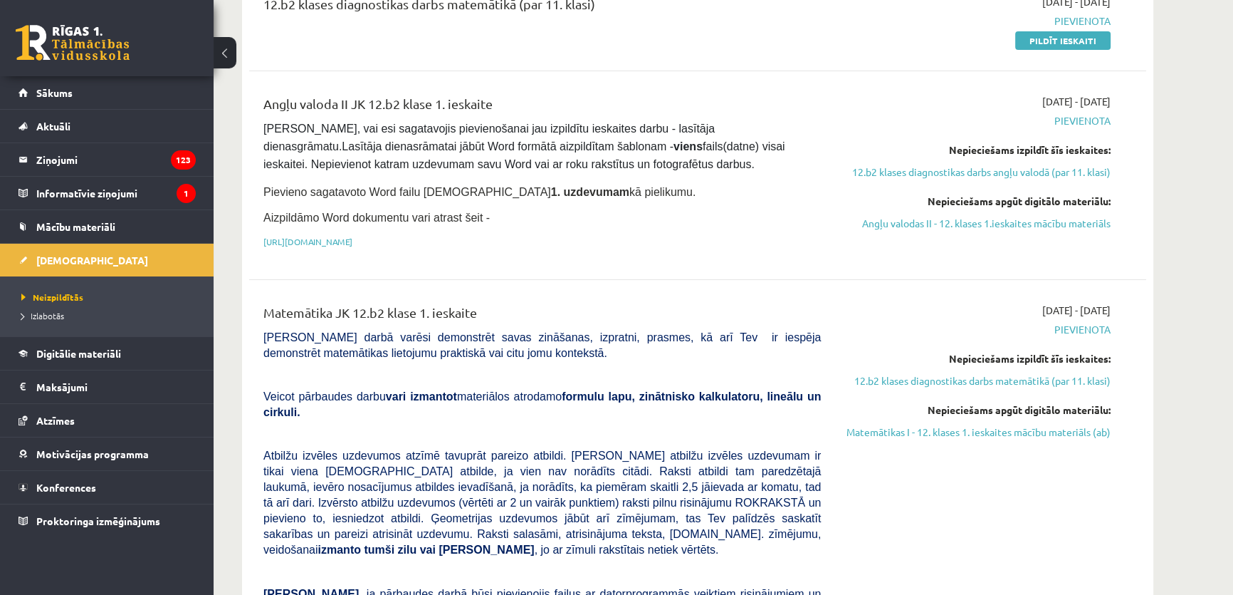
scroll to position [323, 0]
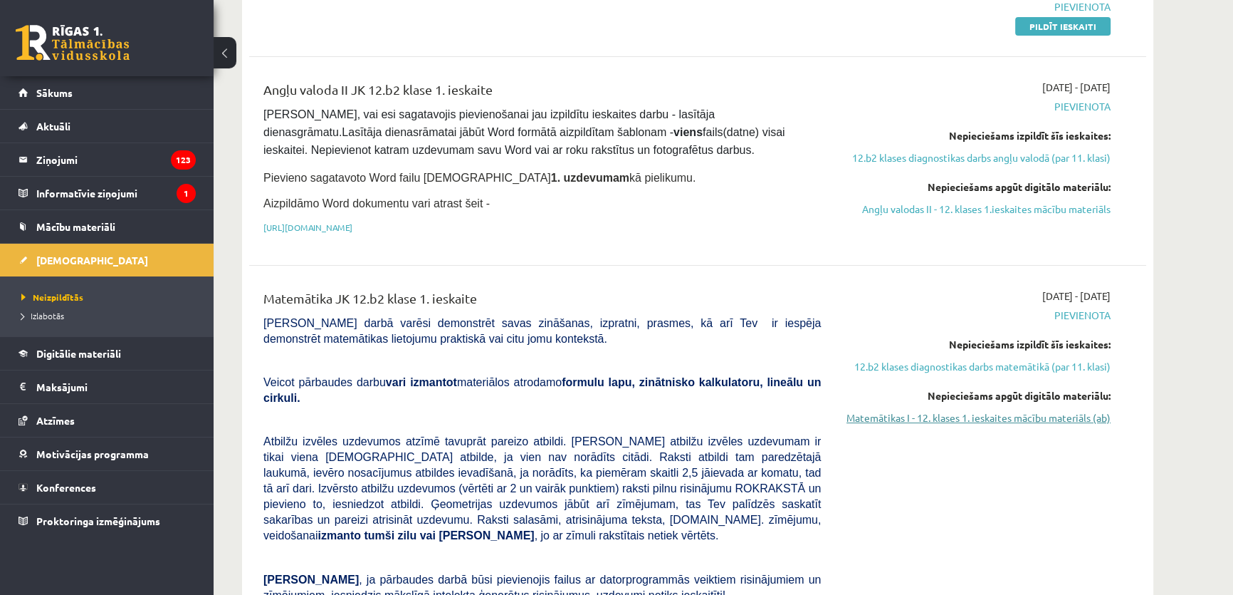
click at [1013, 417] on link "Matemātikas I - 12. klases 1. ieskaites mācību materiāls (ab)" at bounding box center [976, 417] width 268 height 15
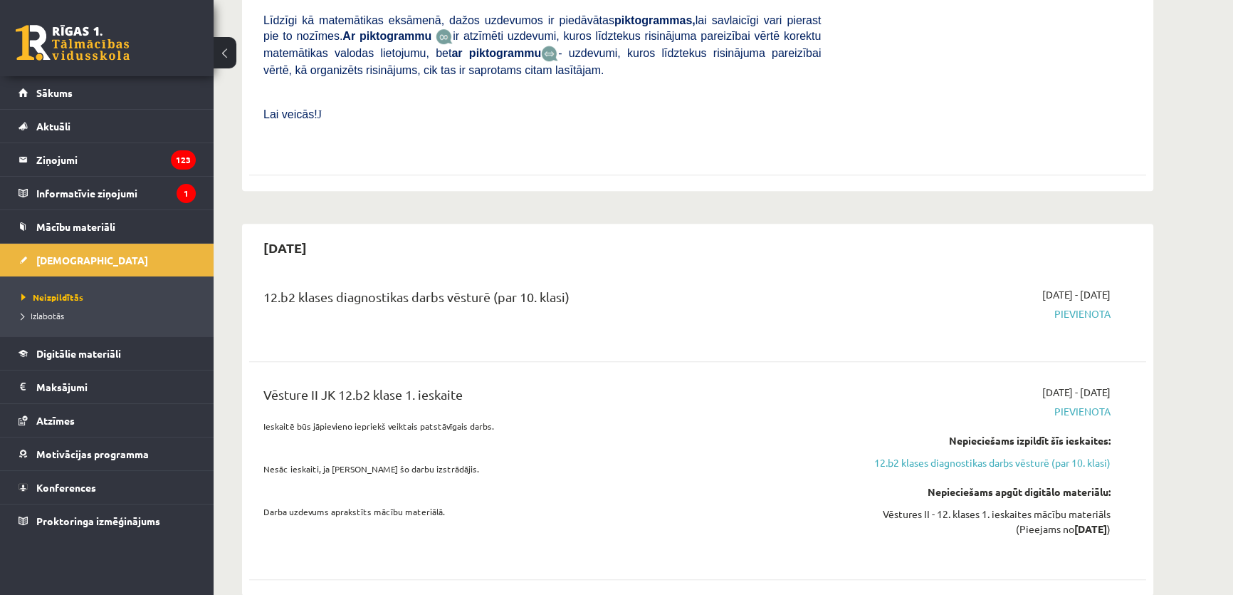
scroll to position [971, 0]
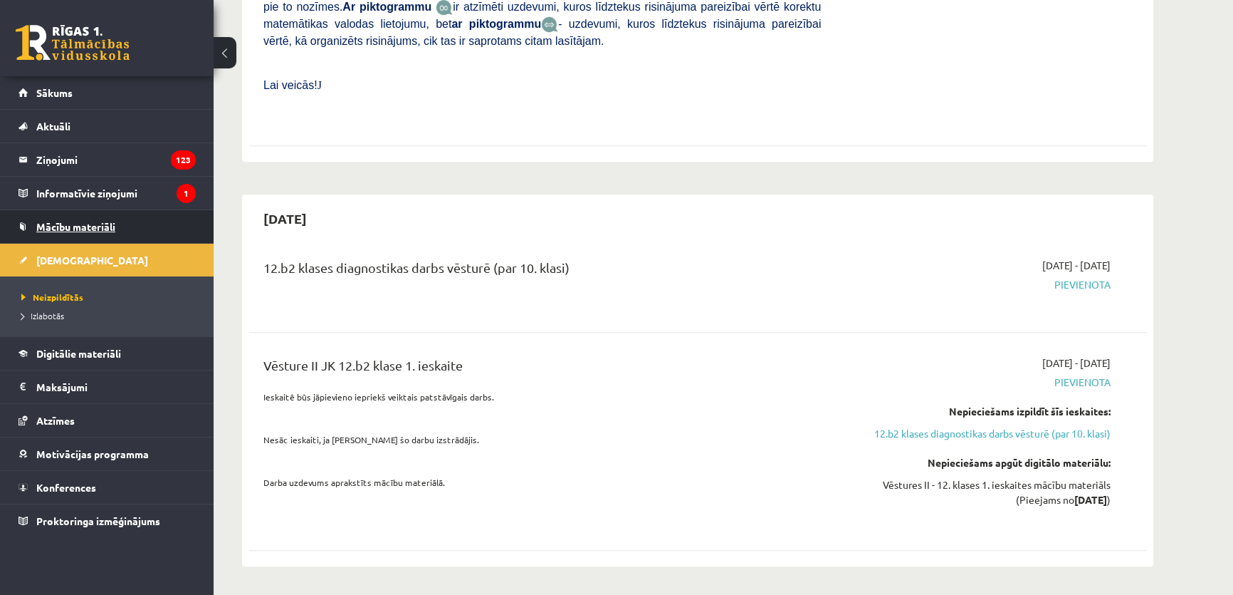
click at [88, 214] on link "Mācību materiāli" at bounding box center [107, 226] width 177 height 33
